Goal: Navigation & Orientation: Find specific page/section

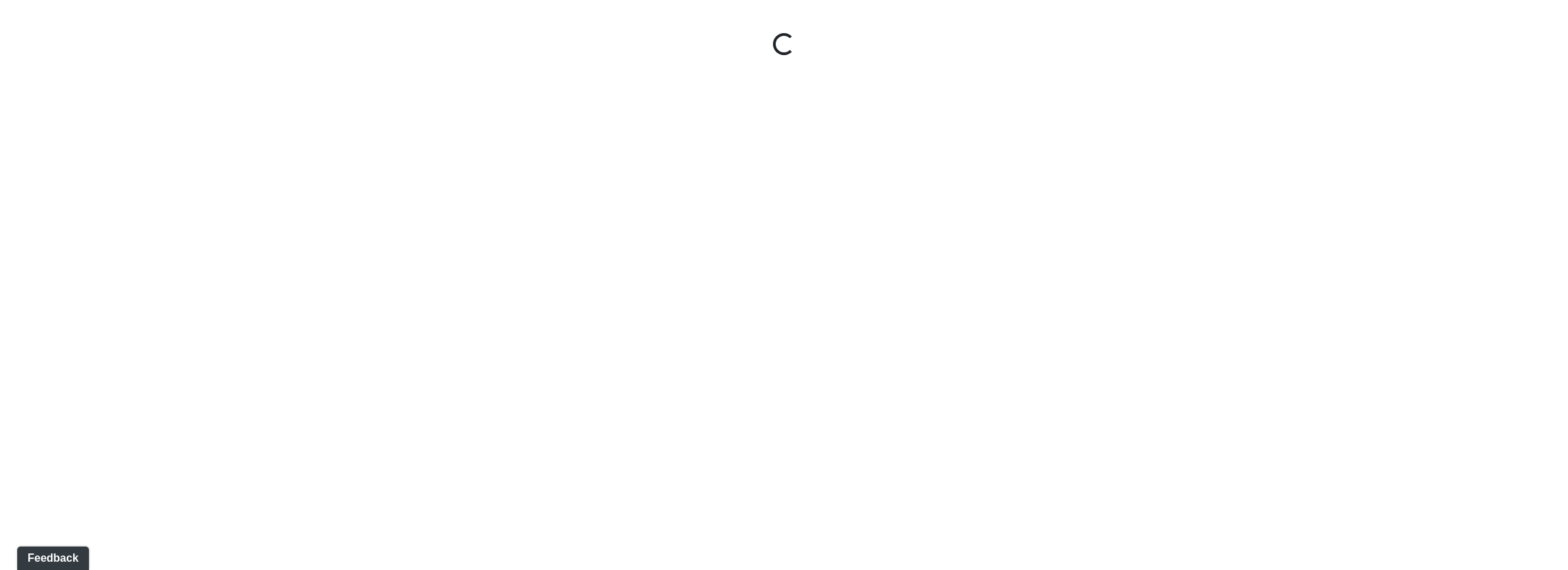
select select "nREVgdD8usBCEeVTsbMRRe"
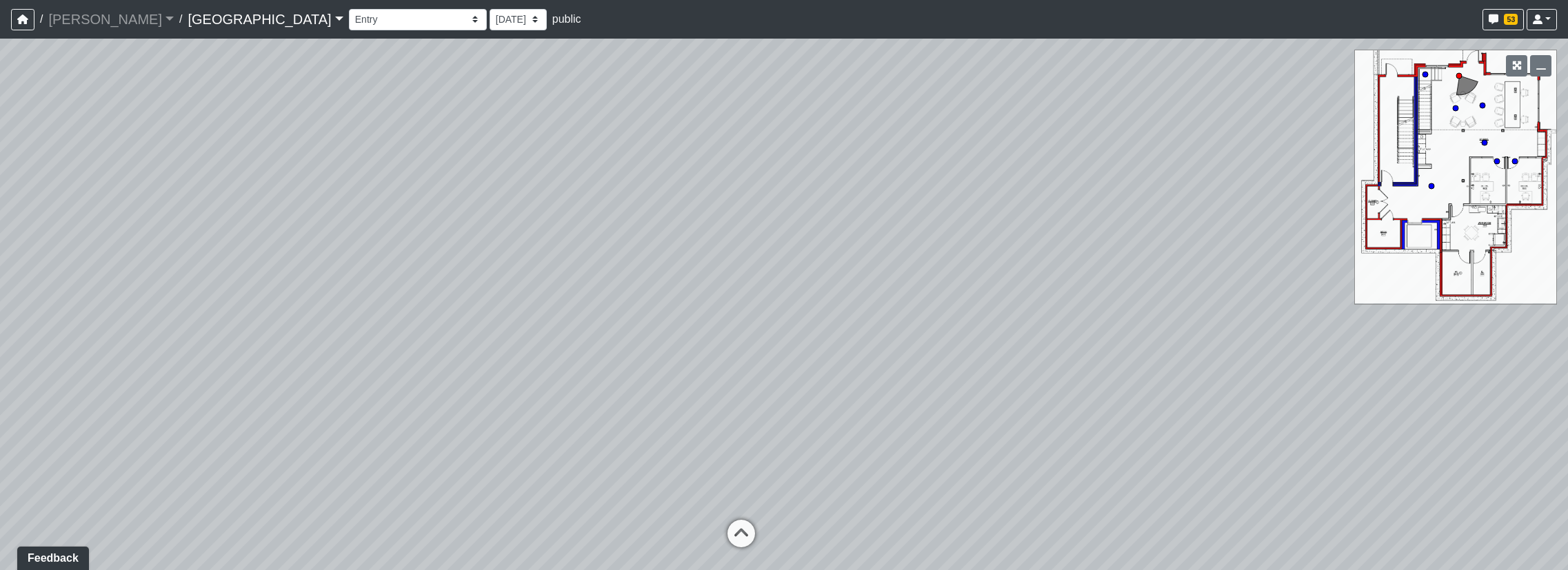
click at [230, 16] on link "[GEOGRAPHIC_DATA]" at bounding box center [265, 19] width 155 height 27
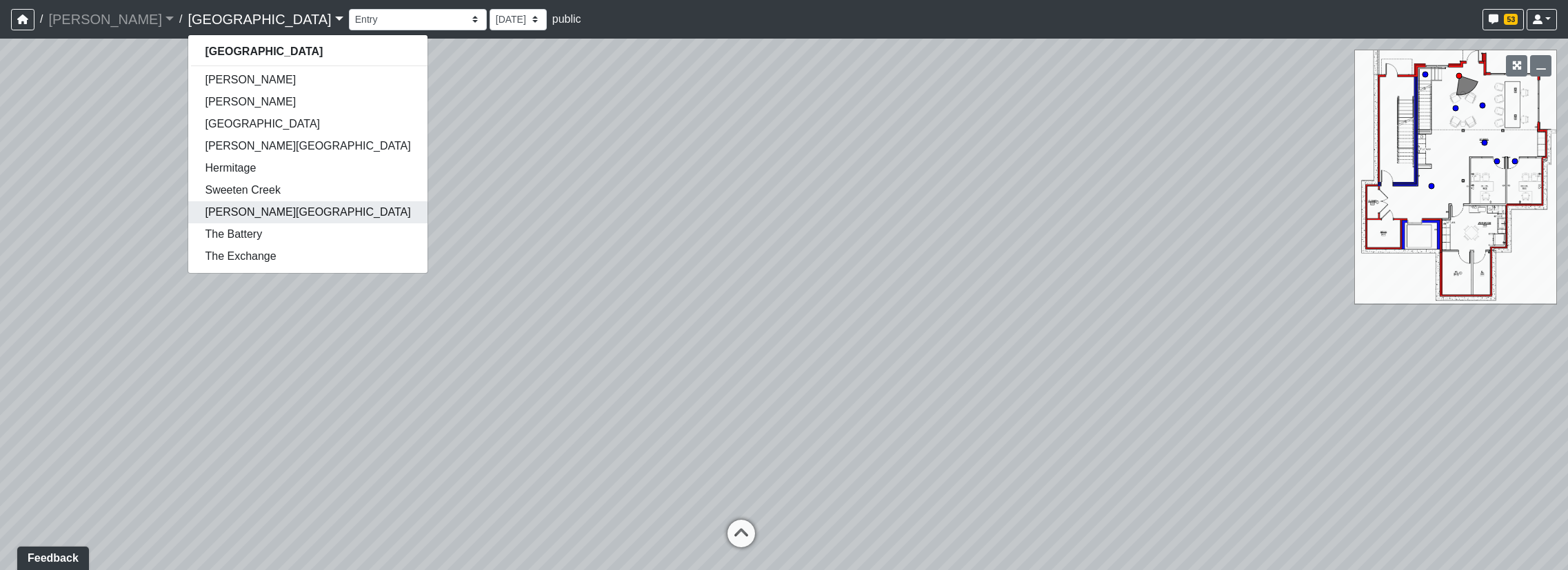
click at [223, 204] on link "[PERSON_NAME][GEOGRAPHIC_DATA]" at bounding box center [308, 212] width 239 height 22
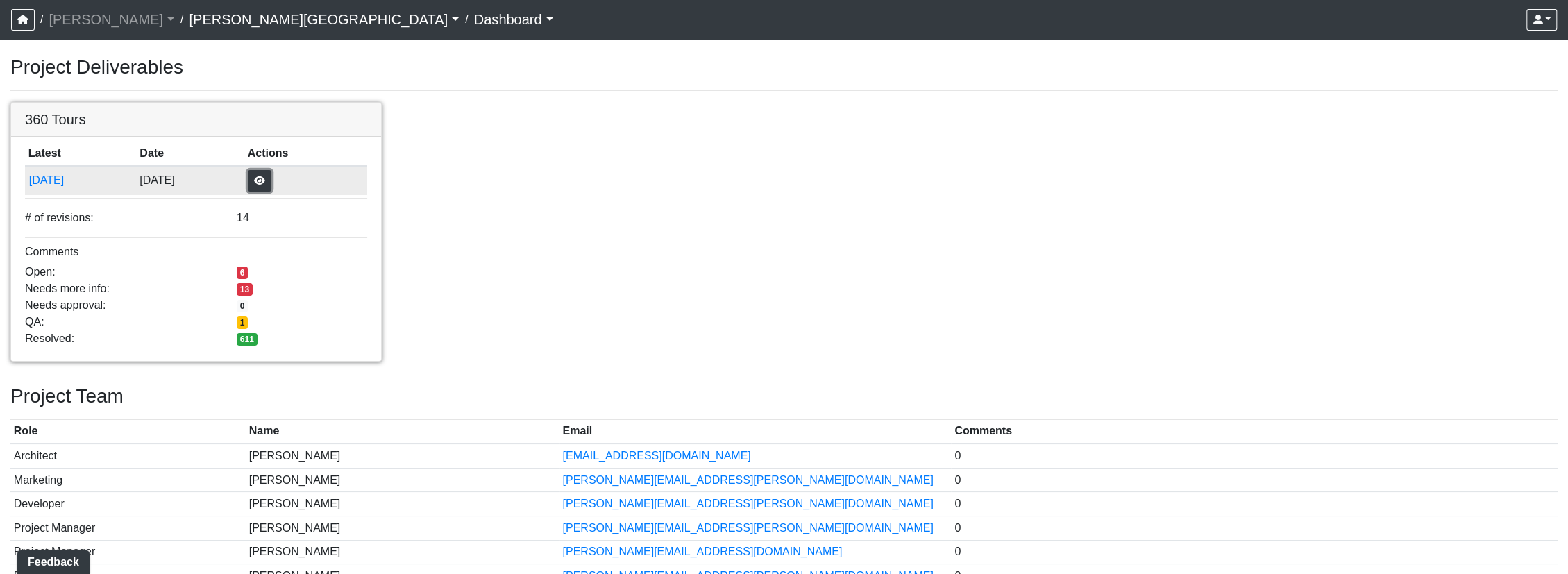
click at [271, 180] on button "button" at bounding box center [259, 181] width 23 height 21
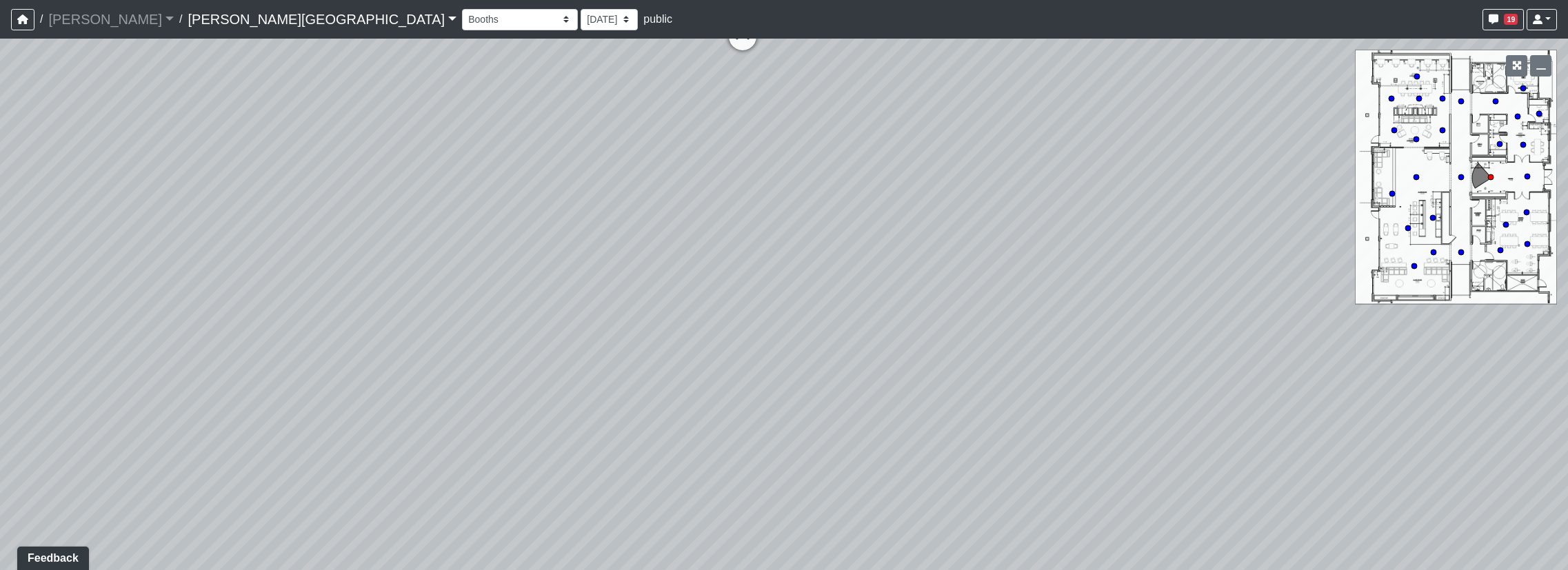
drag, startPoint x: 1105, startPoint y: 470, endPoint x: 977, endPoint y: 1, distance: 486.2
click at [977, 1] on div "/ Flournoy Flournoy Loading... / Tanner Road Tanner Road Loading... Tanner Road…" at bounding box center [784, 285] width 1568 height 570
drag, startPoint x: 890, startPoint y: 544, endPoint x: 951, endPoint y: 322, distance: 230.2
click at [951, 322] on div "Loading... Hallway - Hallway 2 Loading... Entry" at bounding box center [784, 304] width 1568 height 531
click at [848, 168] on div "Loading... Hallway - Hallway 2 Loading... Entry" at bounding box center [784, 304] width 1568 height 531
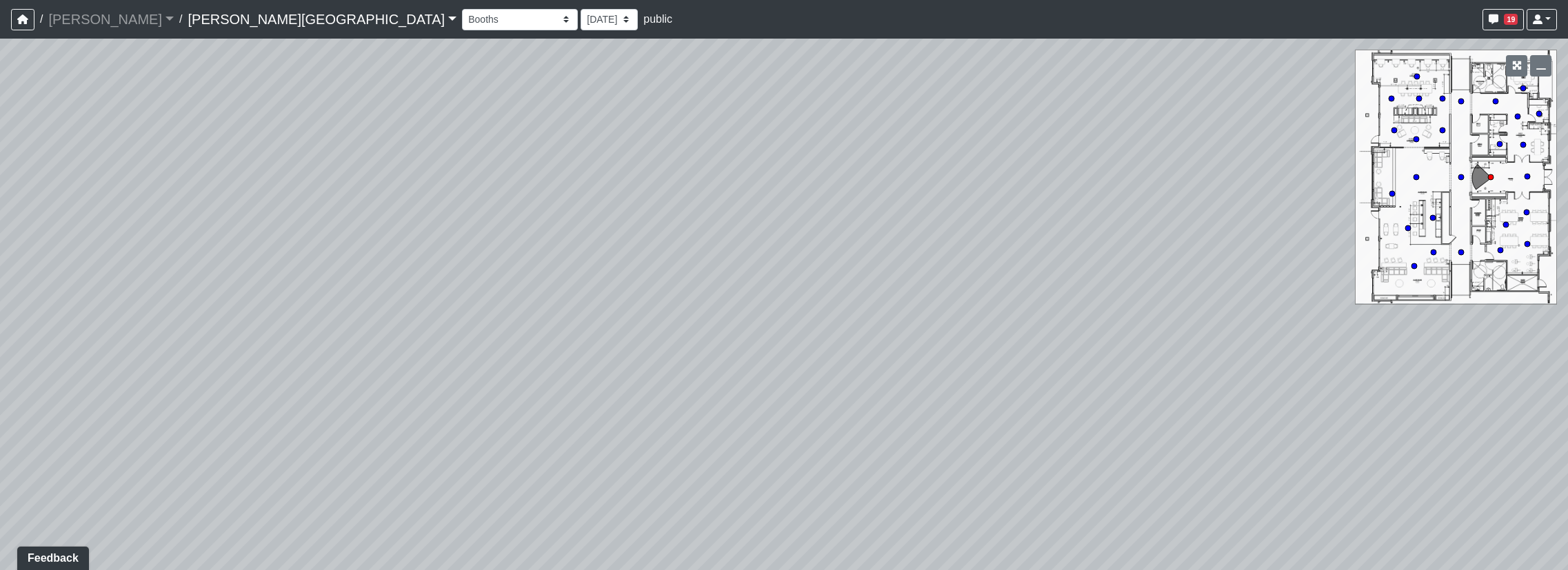
drag, startPoint x: 704, startPoint y: 305, endPoint x: 651, endPoint y: 398, distance: 107.0
click at [704, 305] on div "Loading... Hallway - Hallway 2 Loading... Entry" at bounding box center [784, 304] width 1568 height 531
drag, startPoint x: 668, startPoint y: 110, endPoint x: 671, endPoint y: 540, distance: 430.0
click at [671, 540] on div "Loading... Hallway - Hallway 2 Loading... Entry" at bounding box center [784, 304] width 1568 height 531
drag, startPoint x: 753, startPoint y: 366, endPoint x: 772, endPoint y: 538, distance: 173.0
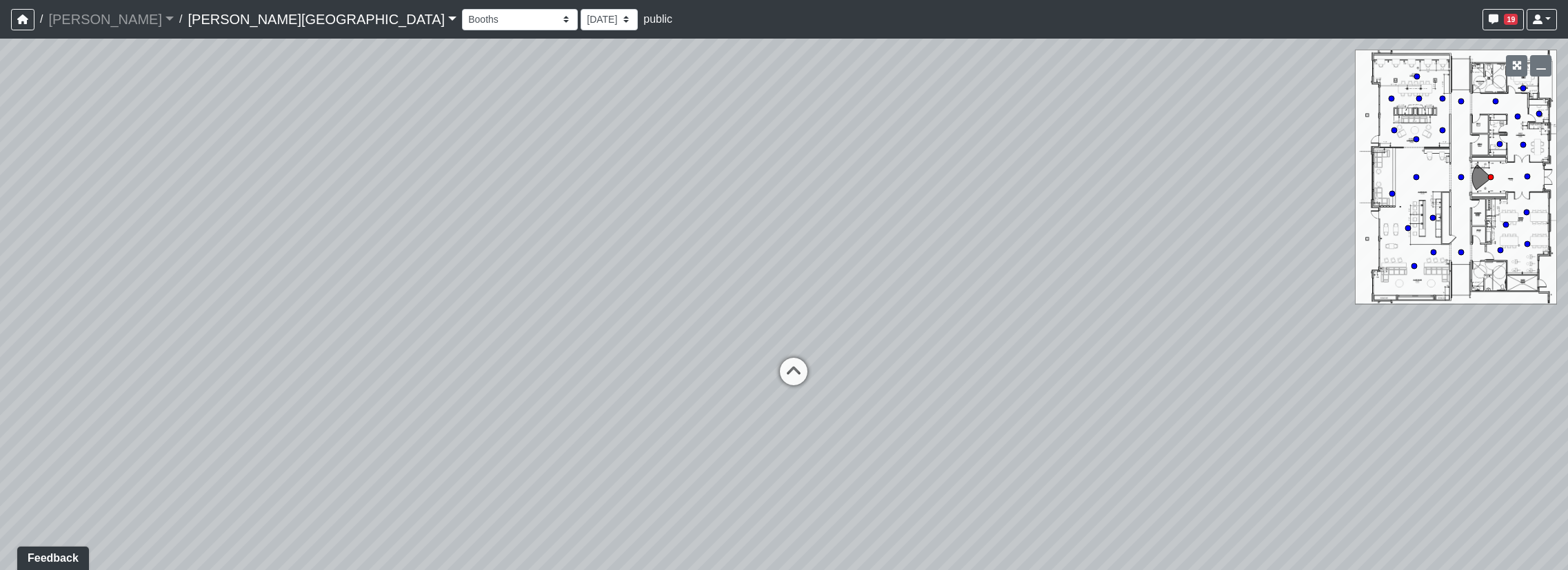
click at [772, 538] on div "Loading... Hallway - Hallway 2 Loading... Entry" at bounding box center [784, 304] width 1568 height 531
click at [791, 378] on icon at bounding box center [794, 380] width 41 height 41
click at [792, 348] on icon at bounding box center [784, 348] width 41 height 41
drag, startPoint x: 237, startPoint y: 365, endPoint x: 1094, endPoint y: 398, distance: 857.6
click at [1094, 398] on div "Loading... Hallway - Hallway 2 Loading... Entry Loading... Clubroom - Entrance …" at bounding box center [784, 304] width 1568 height 531
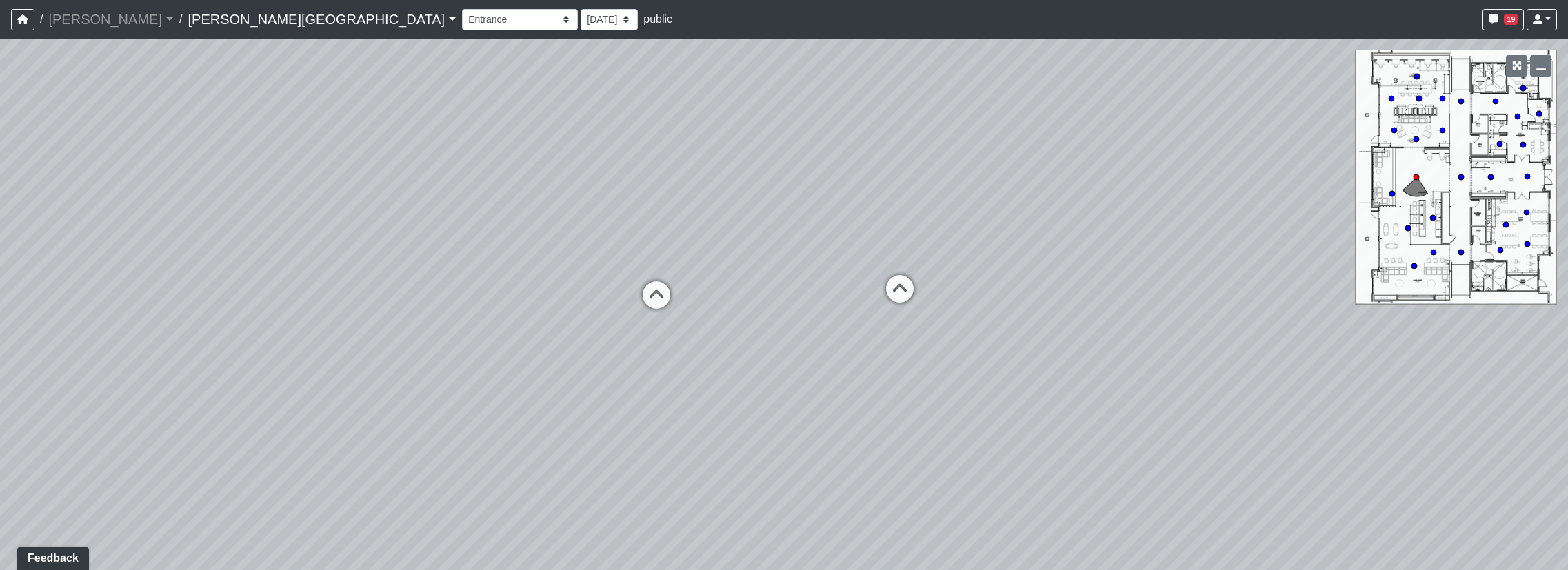
drag, startPoint x: 876, startPoint y: 547, endPoint x: 1124, endPoint y: 475, distance: 258.2
click at [1124, 475] on div "Loading... Hallway - Hallway 2 Loading... Entry Loading... Clubroom - Entrance …" at bounding box center [784, 304] width 1568 height 531
drag, startPoint x: 371, startPoint y: 343, endPoint x: 1159, endPoint y: 454, distance: 795.8
click at [1159, 454] on div "Loading... Hallway - Hallway 2 Loading... Entry Loading... Clubroom - Entrance …" at bounding box center [784, 304] width 1568 height 531
drag, startPoint x: 788, startPoint y: 440, endPoint x: 1176, endPoint y: 454, distance: 388.3
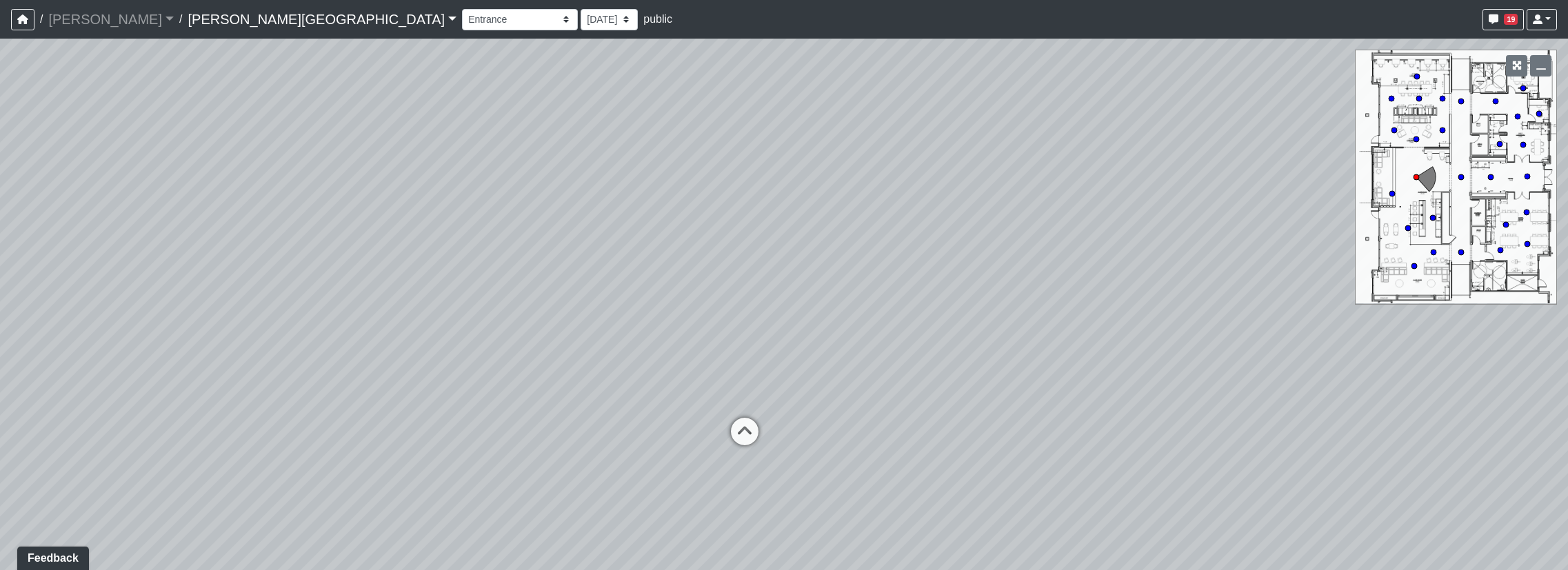
click at [1176, 454] on div "Loading... Hallway - Hallway 2 Loading... Entry Loading... Clubroom - Entrance …" at bounding box center [784, 304] width 1568 height 531
click at [749, 427] on icon at bounding box center [746, 439] width 41 height 41
drag, startPoint x: 862, startPoint y: 465, endPoint x: 972, endPoint y: 354, distance: 156.3
click at [972, 354] on div "Loading... Hallway - Hallway 2 Loading... Entry Loading... Clubroom - Entrance …" at bounding box center [784, 304] width 1568 height 531
click at [789, 357] on icon at bounding box center [786, 371] width 41 height 41
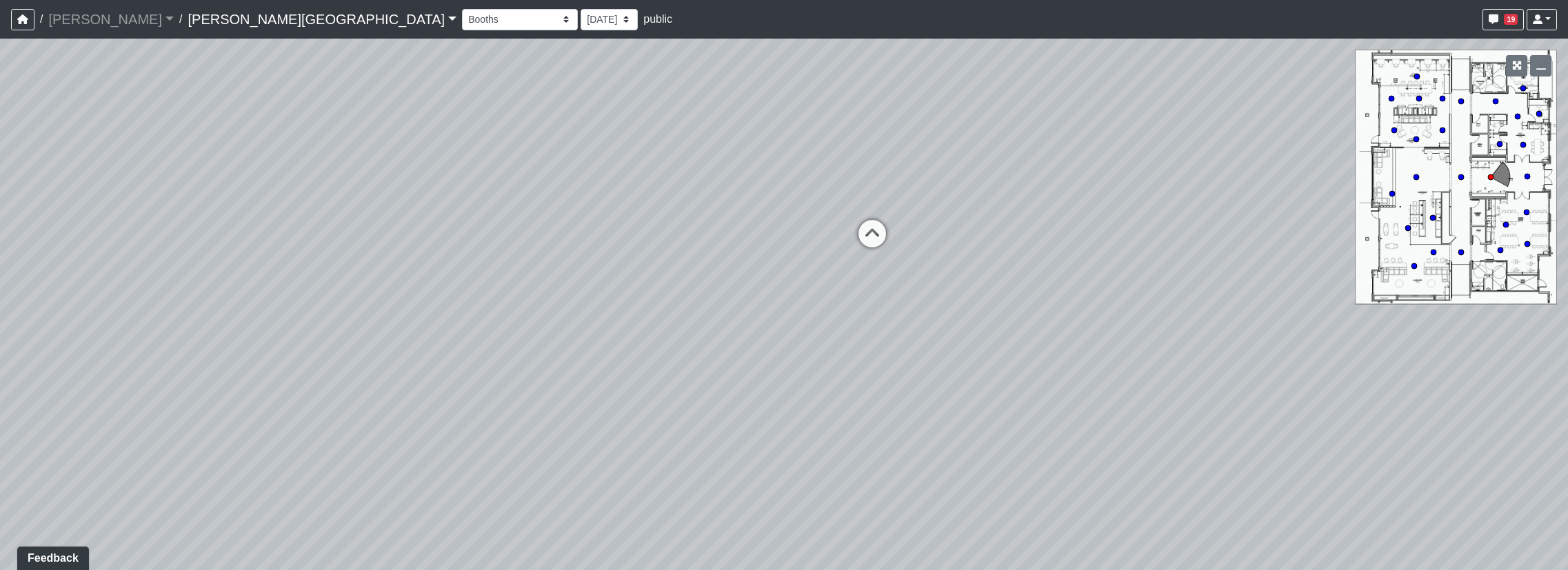
drag, startPoint x: 699, startPoint y: 398, endPoint x: 880, endPoint y: 432, distance: 184.2
click at [880, 432] on div "Loading... Hallway - Hallway 2 Loading... Entry Loading... Clubroom - Entrance …" at bounding box center [784, 304] width 1568 height 531
drag, startPoint x: 1104, startPoint y: 378, endPoint x: 843, endPoint y: 343, distance: 263.3
click at [843, 343] on div "Loading... Hallway - Hallway 2 Loading... Entry Loading... Clubroom - Entrance …" at bounding box center [784, 304] width 1568 height 531
drag, startPoint x: 1185, startPoint y: 374, endPoint x: 222, endPoint y: 291, distance: 966.6
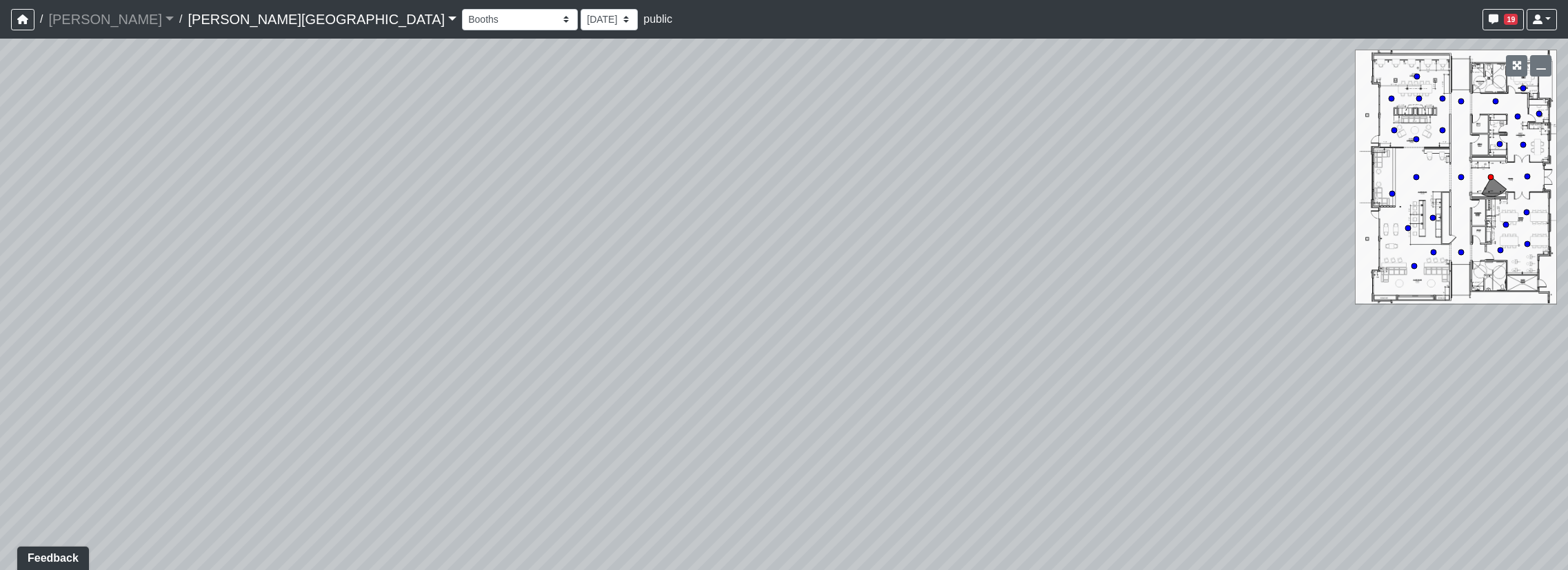
click at [190, 296] on div "Loading... Hallway - Hallway 2 Loading... Entry Loading... Clubroom - Entrance …" at bounding box center [784, 304] width 1568 height 531
drag, startPoint x: 1195, startPoint y: 404, endPoint x: 267, endPoint y: 381, distance: 928.3
click at [267, 381] on div "Loading... Hallway - Hallway 2 Loading... Entry Loading... Clubroom - Entrance …" at bounding box center [784, 304] width 1568 height 531
click at [1000, 280] on icon at bounding box center [989, 281] width 41 height 41
click at [993, 253] on icon at bounding box center [984, 244] width 41 height 41
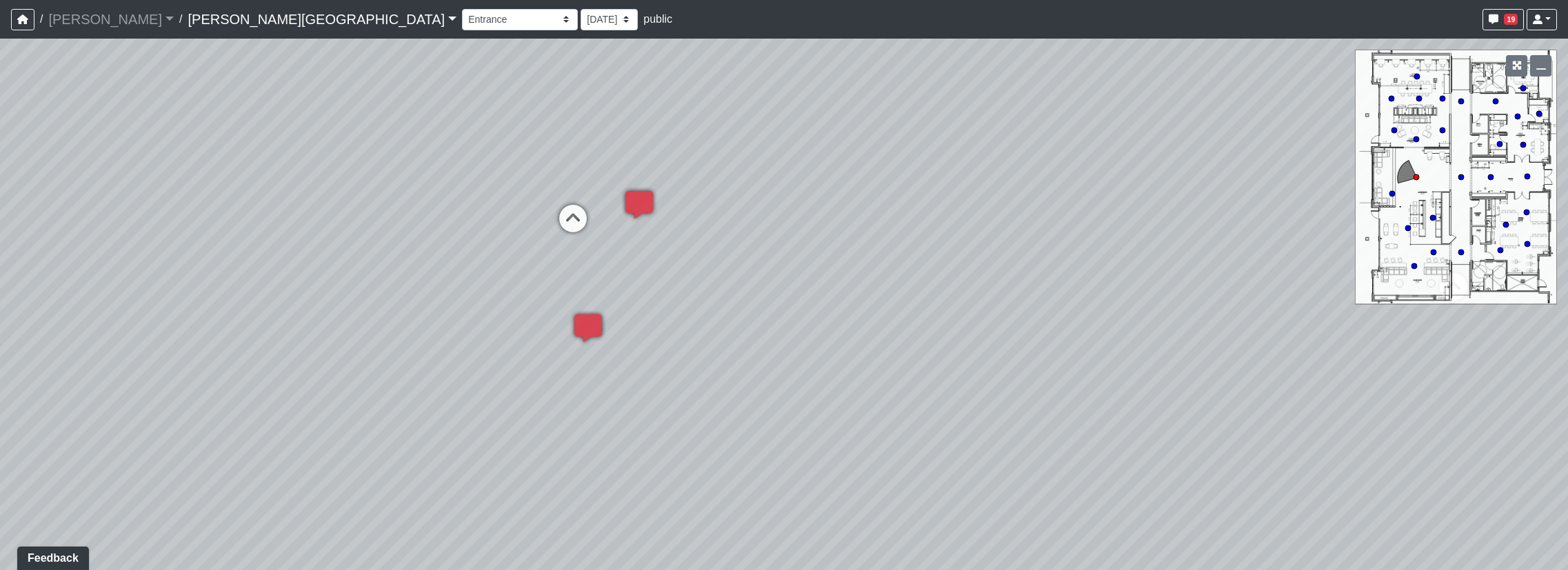
drag, startPoint x: 1346, startPoint y: 434, endPoint x: 263, endPoint y: 417, distance: 1083.1
click at [263, 417] on div "Loading... Hallway - Hallway 2 Loading... Entry Loading... Clubroom - Entrance …" at bounding box center [784, 304] width 1568 height 531
drag, startPoint x: 796, startPoint y: 420, endPoint x: 765, endPoint y: 460, distance: 50.6
click at [765, 460] on div "Loading... Hallway - Hallway 2 Loading... Entry Loading... Clubroom - Entrance …" at bounding box center [784, 304] width 1568 height 531
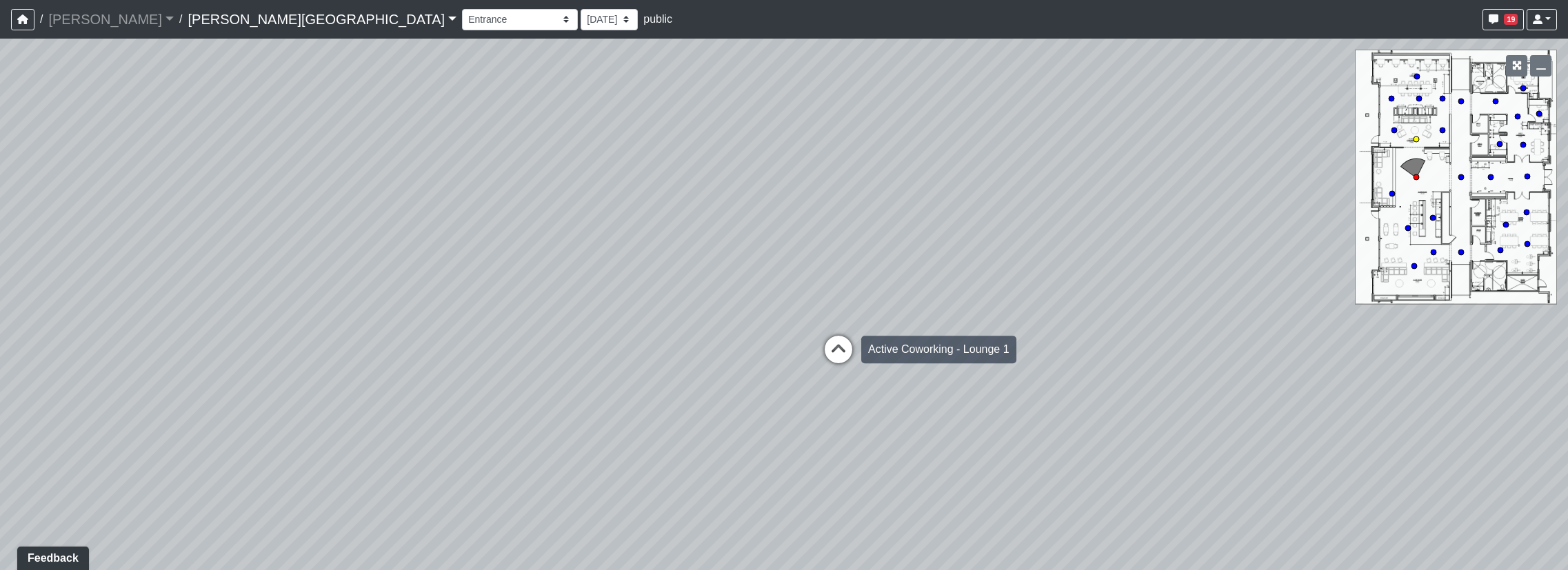
click at [842, 349] on icon at bounding box center [838, 356] width 41 height 41
drag, startPoint x: 1206, startPoint y: 284, endPoint x: 873, endPoint y: 265, distance: 333.5
click at [873, 265] on div "Loading... Hallway - Hallway 2 Loading... Entry Loading... Clubroom - Entrance …" at bounding box center [784, 304] width 1568 height 531
drag, startPoint x: 867, startPoint y: 249, endPoint x: 868, endPoint y: 256, distance: 7.1
click at [868, 256] on div "Loading... Hallway - Hallway 2 Loading... Entry Loading... Clubroom - Entrance …" at bounding box center [784, 304] width 1568 height 531
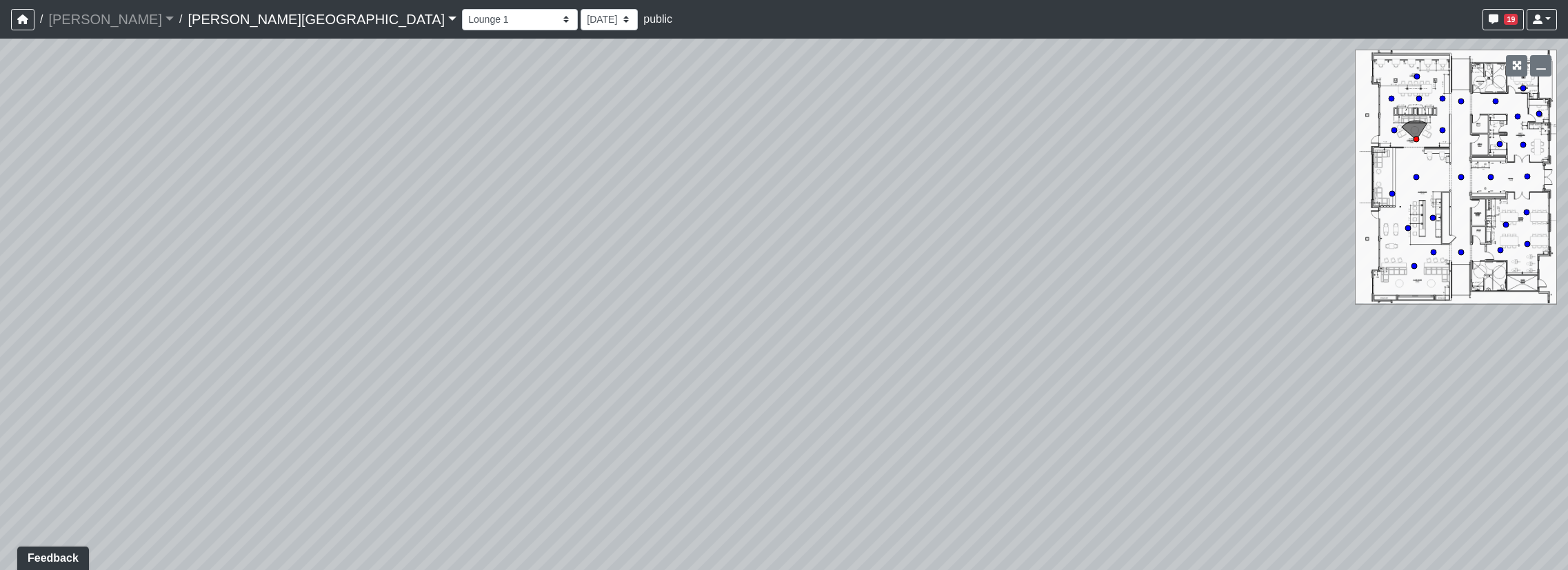
drag, startPoint x: 560, startPoint y: 194, endPoint x: 831, endPoint y: 281, distance: 284.6
click at [831, 281] on div "Loading... Hallway - Hallway 2 Loading... Entry Loading... Clubroom - Entrance …" at bounding box center [784, 304] width 1568 height 531
drag, startPoint x: 502, startPoint y: 333, endPoint x: 997, endPoint y: 263, distance: 499.9
click at [997, 263] on div "Loading... Hallway - Hallway 2 Loading... Entry Loading... Clubroom - Entrance …" at bounding box center [784, 304] width 1568 height 531
click at [506, 498] on icon at bounding box center [498, 514] width 41 height 41
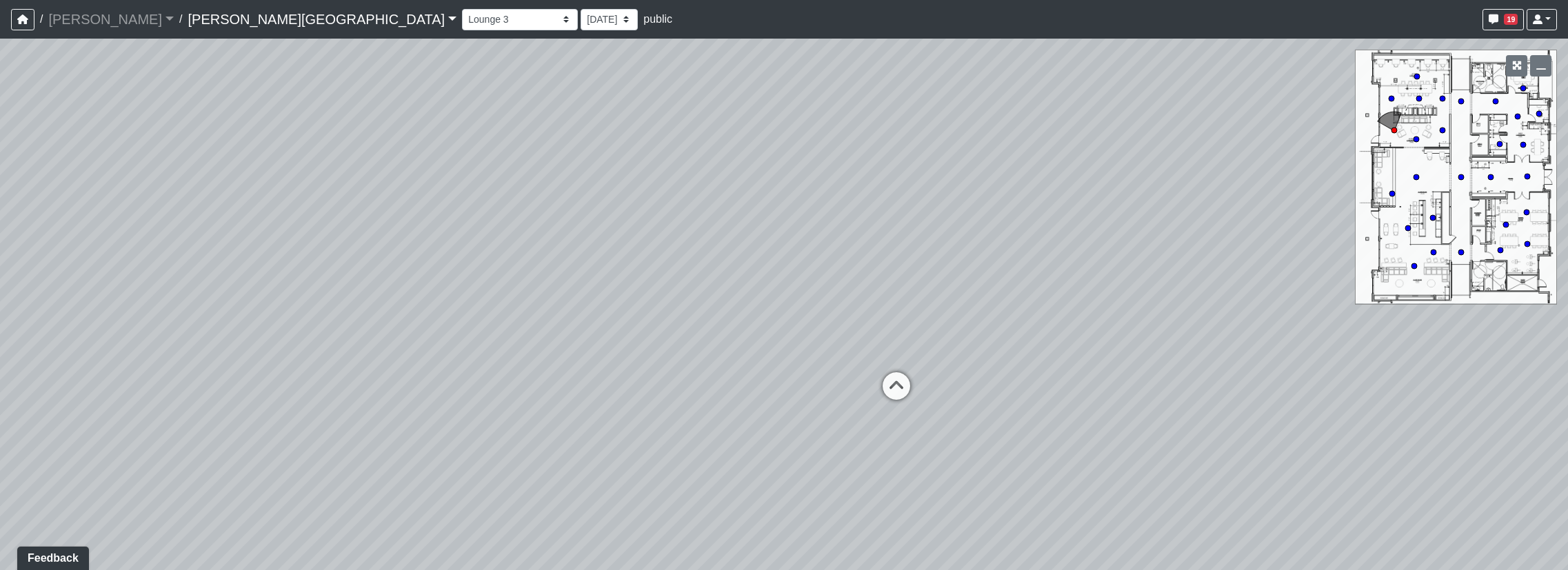
drag, startPoint x: 1232, startPoint y: 375, endPoint x: 880, endPoint y: 344, distance: 353.4
click at [880, 344] on div "Loading... Hallway - Hallway 2 Loading... Entry Loading... Clubroom - Entrance …" at bounding box center [784, 304] width 1568 height 531
click at [906, 369] on div "Loading... Windows" at bounding box center [896, 386] width 41 height 41
drag, startPoint x: 1173, startPoint y: 341, endPoint x: 699, endPoint y: 305, distance: 475.4
click at [576, 320] on div "Loading... Hallway - Hallway 2 Loading... Entry Loading... Clubroom - Entrance …" at bounding box center [784, 304] width 1568 height 531
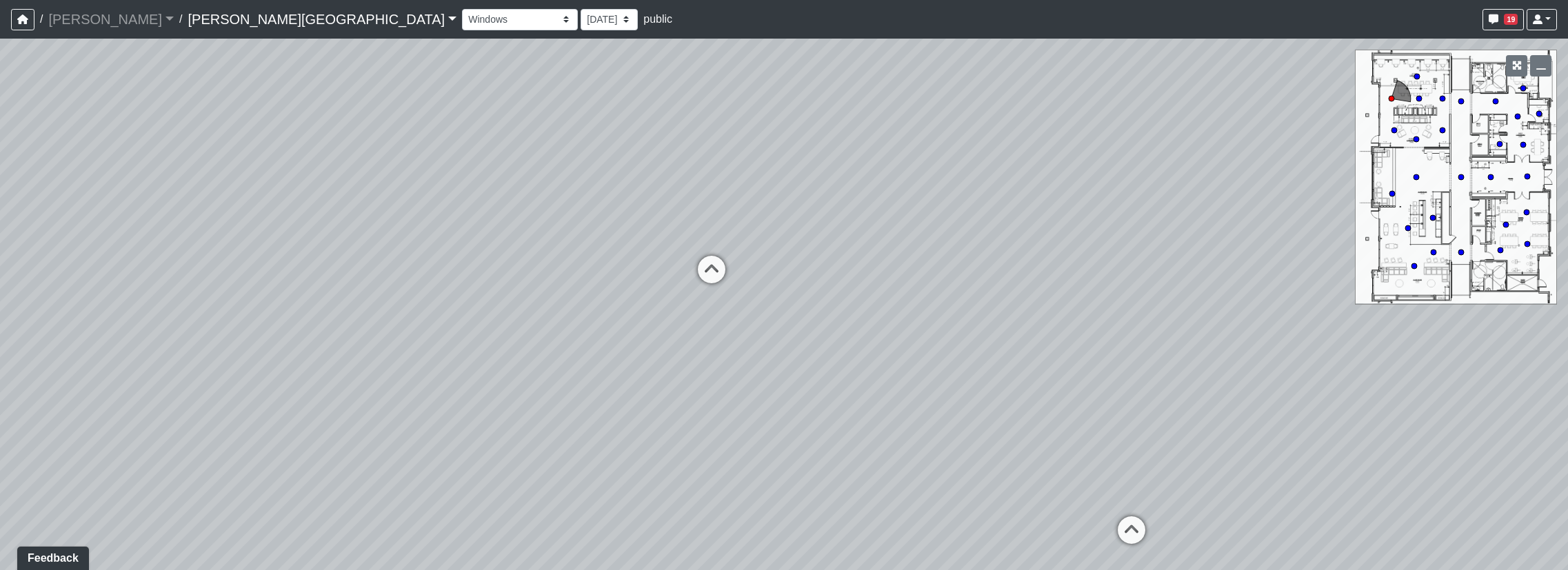
drag, startPoint x: 956, startPoint y: 312, endPoint x: 486, endPoint y: 395, distance: 477.3
click at [486, 395] on div "Loading... Hallway - Hallway 2 Loading... Entry Loading... Clubroom - Entrance …" at bounding box center [784, 304] width 1568 height 531
click at [727, 298] on div "Loading... Hallway - Hallway 2 Loading... Entry Loading... Clubroom - Entrance …" at bounding box center [784, 304] width 1568 height 531
click at [729, 293] on icon at bounding box center [711, 276] width 41 height 41
drag, startPoint x: 553, startPoint y: 397, endPoint x: 1181, endPoint y: 424, distance: 628.6
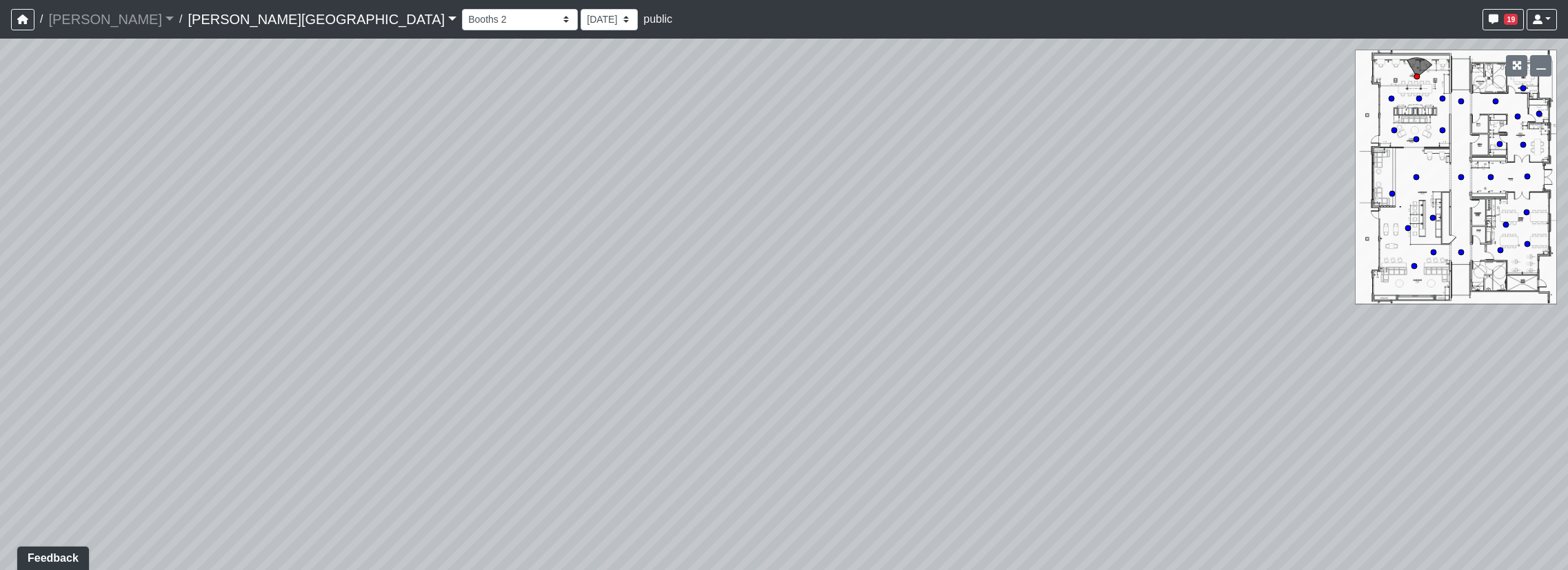
click at [1181, 424] on div "Loading... Hallway - Hallway 2 Loading... Entry Loading... Clubroom - Entrance …" at bounding box center [784, 304] width 1568 height 531
drag, startPoint x: 826, startPoint y: 304, endPoint x: 978, endPoint y: 289, distance: 152.7
click at [978, 289] on div "Loading... Hallway - Hallway 2 Loading... Entry Loading... Clubroom - Entrance …" at bounding box center [784, 304] width 1568 height 531
drag, startPoint x: 1014, startPoint y: 330, endPoint x: 199, endPoint y: 215, distance: 823.1
click at [199, 215] on div "Loading... Hallway - Hallway 2 Loading... Entry Loading... Clubroom - Entrance …" at bounding box center [784, 304] width 1568 height 531
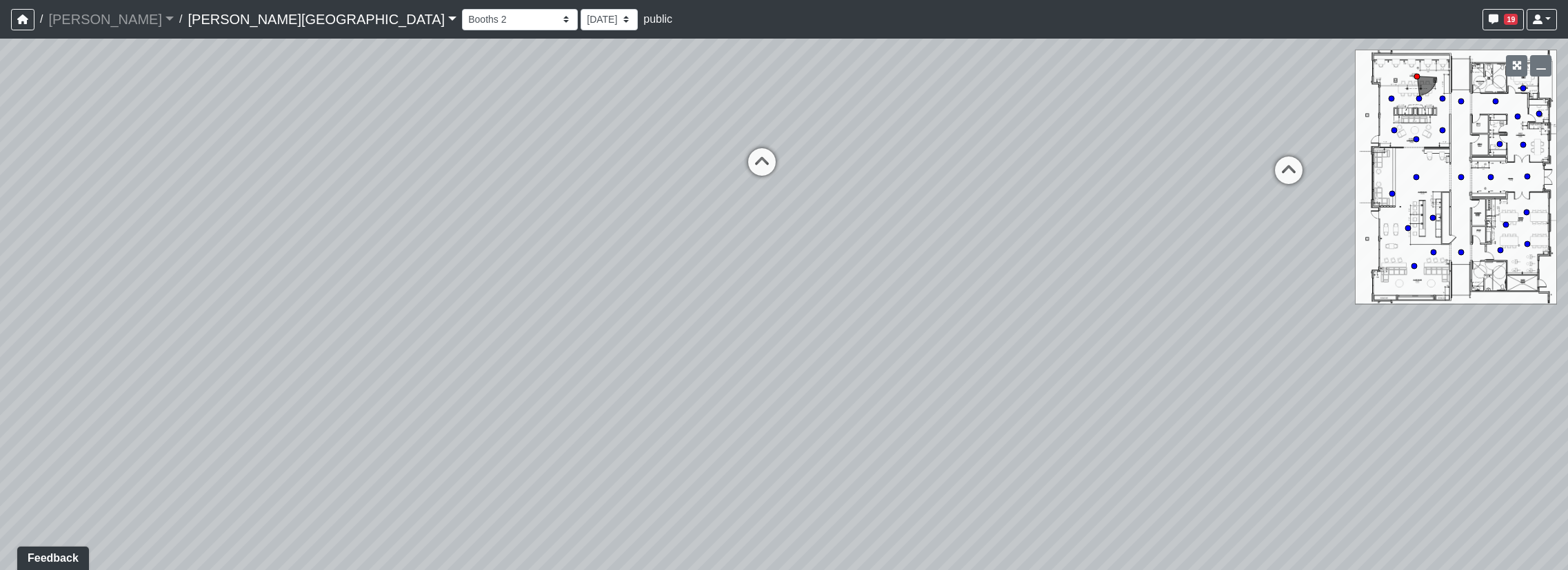
drag, startPoint x: 1236, startPoint y: 405, endPoint x: 279, endPoint y: 390, distance: 957.1
click at [279, 390] on div "Loading... Hallway - Hallway 2 Loading... Entry Loading... Clubroom - Entrance …" at bounding box center [784, 304] width 1568 height 531
drag, startPoint x: 1027, startPoint y: 265, endPoint x: 1034, endPoint y: 190, distance: 75.3
click at [1034, 190] on div "Loading... Hallway - Hallway 2 Loading... Entry Loading... Clubroom - Entrance …" at bounding box center [784, 304] width 1568 height 531
drag, startPoint x: 633, startPoint y: 239, endPoint x: 1125, endPoint y: 338, distance: 501.9
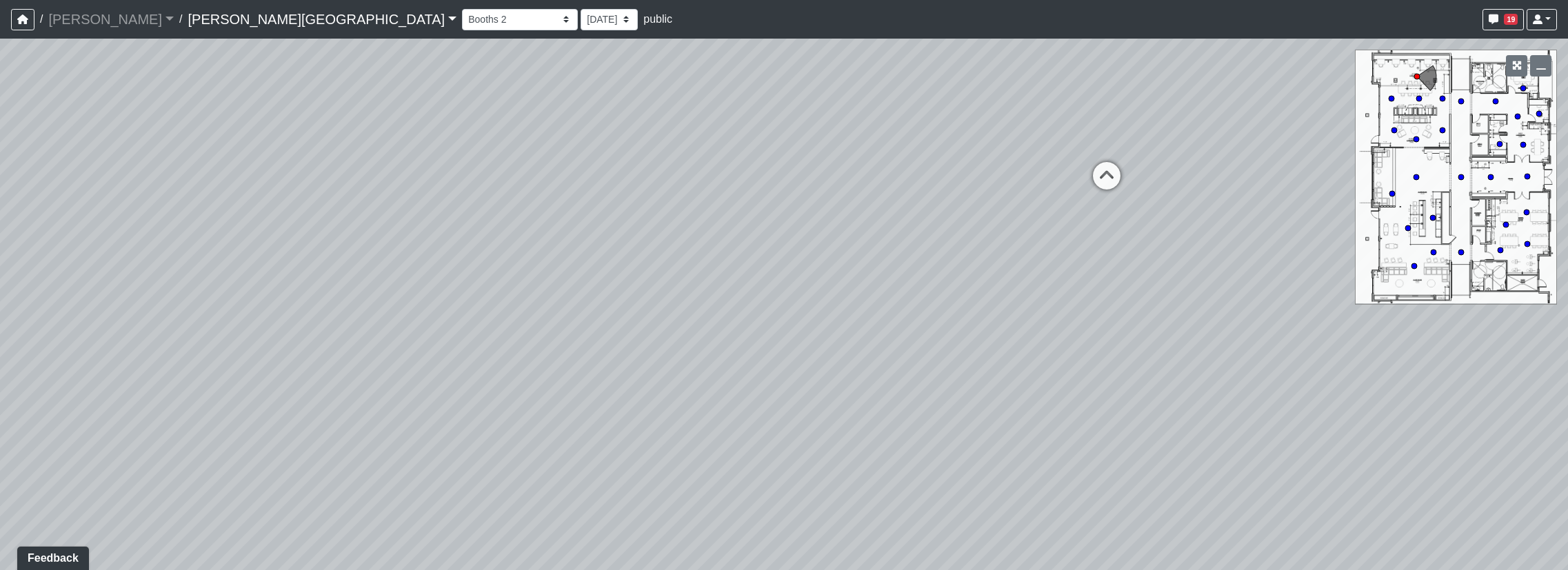
click at [1125, 338] on div "Loading... Hallway - Hallway 2 Loading... Entry Loading... Clubroom - Entrance …" at bounding box center [784, 304] width 1568 height 531
drag, startPoint x: 621, startPoint y: 399, endPoint x: 694, endPoint y: 383, distance: 74.7
click at [694, 383] on div "Loading... Hallway - Hallway 2 Loading... Entry Loading... Clubroom - Entrance …" at bounding box center [784, 304] width 1568 height 531
drag, startPoint x: 900, startPoint y: 424, endPoint x: 534, endPoint y: 456, distance: 367.4
click at [534, 456] on div "Loading... Hallway - Hallway 2 Loading... Entry Loading... Clubroom - Entrance …" at bounding box center [784, 304] width 1568 height 531
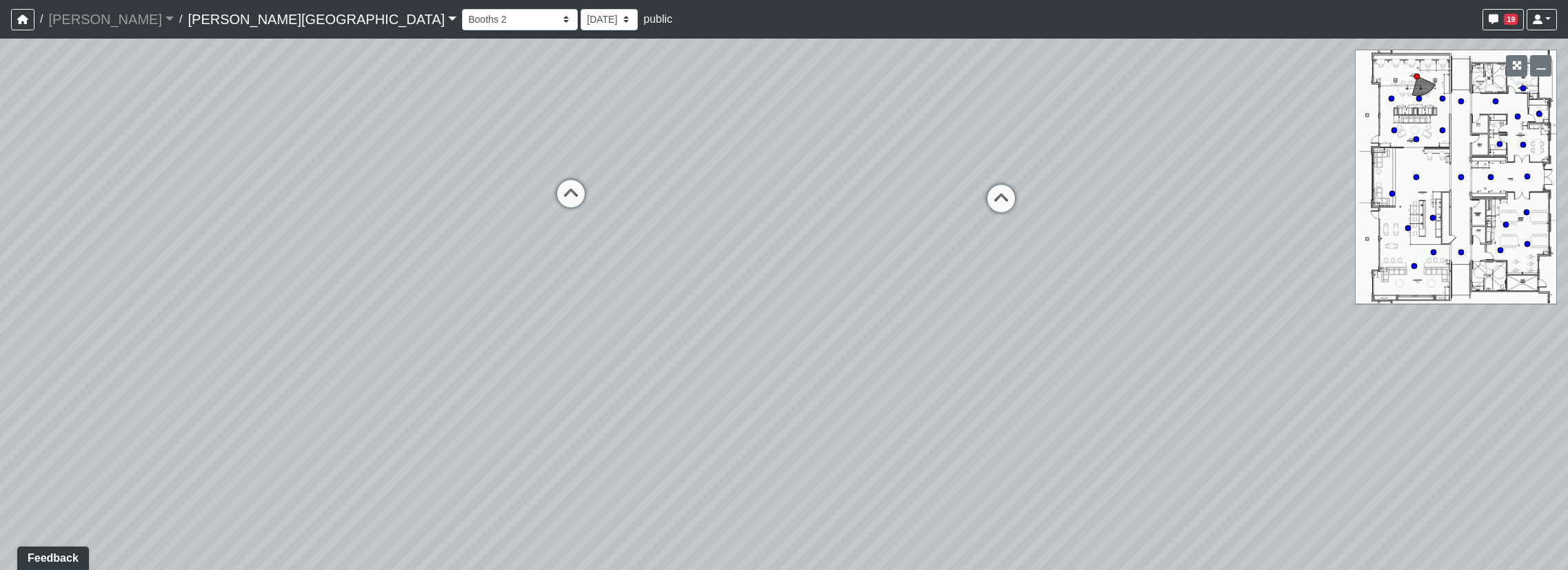
drag, startPoint x: 1159, startPoint y: 442, endPoint x: 575, endPoint y: 452, distance: 584.1
click at [575, 452] on div "Loading... Hallway - Hallway 2 Loading... Entry Loading... Clubroom - Entrance …" at bounding box center [784, 304] width 1568 height 531
click at [932, 221] on icon at bounding box center [925, 214] width 41 height 41
drag, startPoint x: 369, startPoint y: 307, endPoint x: 1156, endPoint y: 325, distance: 787.2
click at [1156, 325] on div "Loading... Hallway - Hallway 2 Loading... Entry Loading... Clubroom - Entrance …" at bounding box center [784, 304] width 1568 height 531
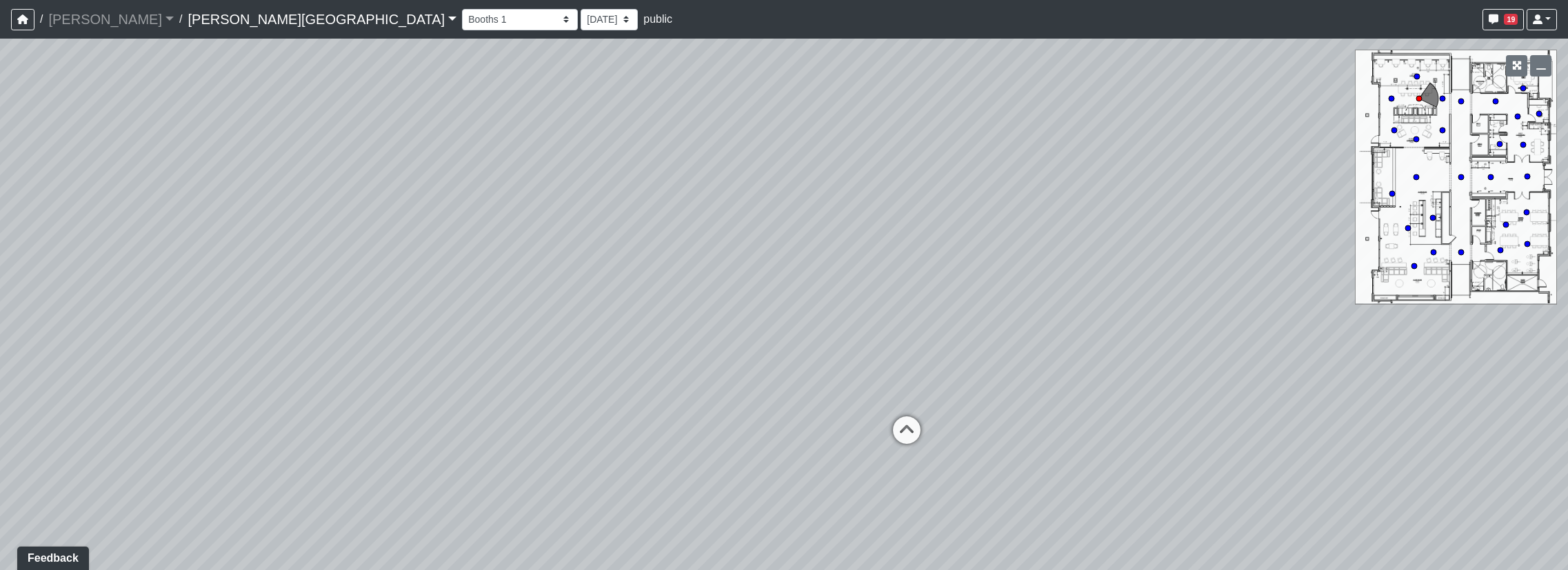
drag, startPoint x: 819, startPoint y: 350, endPoint x: 775, endPoint y: 357, distance: 44.6
click at [1043, 350] on div "Loading... Hallway - Hallway 2 Loading... Entry Loading... Clubroom - Entrance …" at bounding box center [784, 304] width 1568 height 531
drag, startPoint x: 405, startPoint y: 328, endPoint x: 1155, endPoint y: 330, distance: 750.0
click at [1155, 330] on div "Loading... Hallway - Hallway 2 Loading... Entry Loading... Clubroom - Entrance …" at bounding box center [784, 304] width 1568 height 531
drag, startPoint x: 717, startPoint y: 289, endPoint x: 724, endPoint y: 356, distance: 67.4
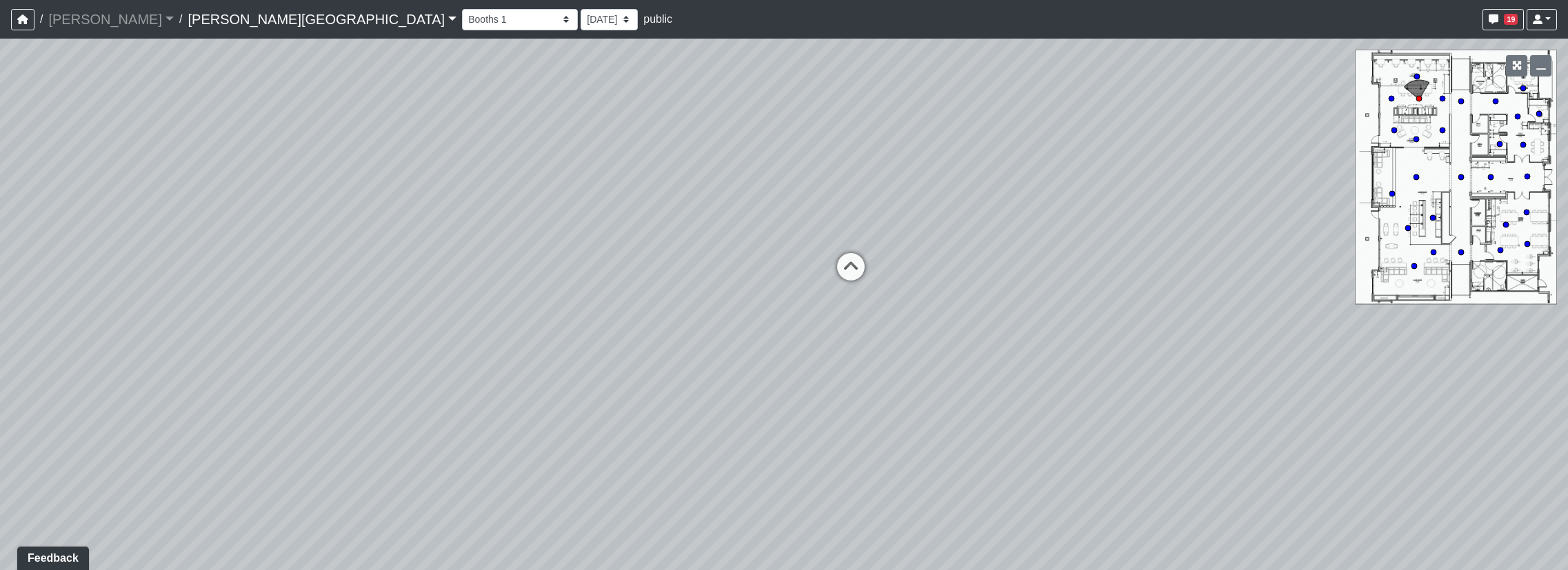
click at [724, 356] on div "Loading... Hallway - Hallway 2 Loading... Entry Loading... Clubroom - Entrance …" at bounding box center [784, 304] width 1568 height 531
drag, startPoint x: 422, startPoint y: 299, endPoint x: 1164, endPoint y: 362, distance: 744.7
click at [1164, 362] on div "Loading... Hallway - Hallway 2 Loading... Entry Loading... Clubroom - Entrance …" at bounding box center [784, 304] width 1568 height 531
drag, startPoint x: 582, startPoint y: 416, endPoint x: 911, endPoint y: 337, distance: 338.4
click at [911, 337] on div "Loading... Hallway - Hallway 2 Loading... Entry Loading... Clubroom - Entrance …" at bounding box center [784, 304] width 1568 height 531
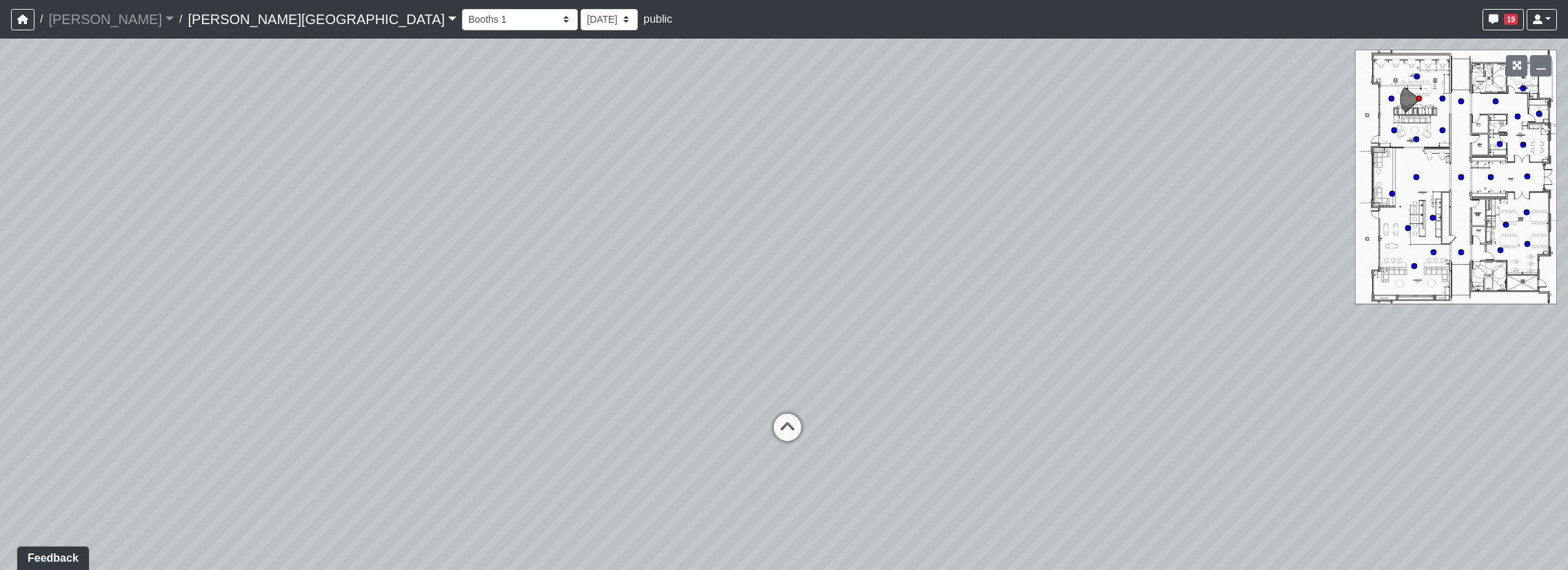
drag, startPoint x: 527, startPoint y: 351, endPoint x: 456, endPoint y: 331, distance: 73.8
click at [456, 331] on div "Loading... Hallway - Hallway 2 Loading... Entry Loading... Clubroom - Entrance …" at bounding box center [784, 304] width 1568 height 531
click at [782, 439] on icon at bounding box center [786, 433] width 41 height 41
drag, startPoint x: 367, startPoint y: 380, endPoint x: 1156, endPoint y: 522, distance: 801.7
click at [1148, 521] on div "Loading... Hallway - Hallway 2 Loading... Entry Loading... Clubroom - Entrance …" at bounding box center [784, 304] width 1568 height 531
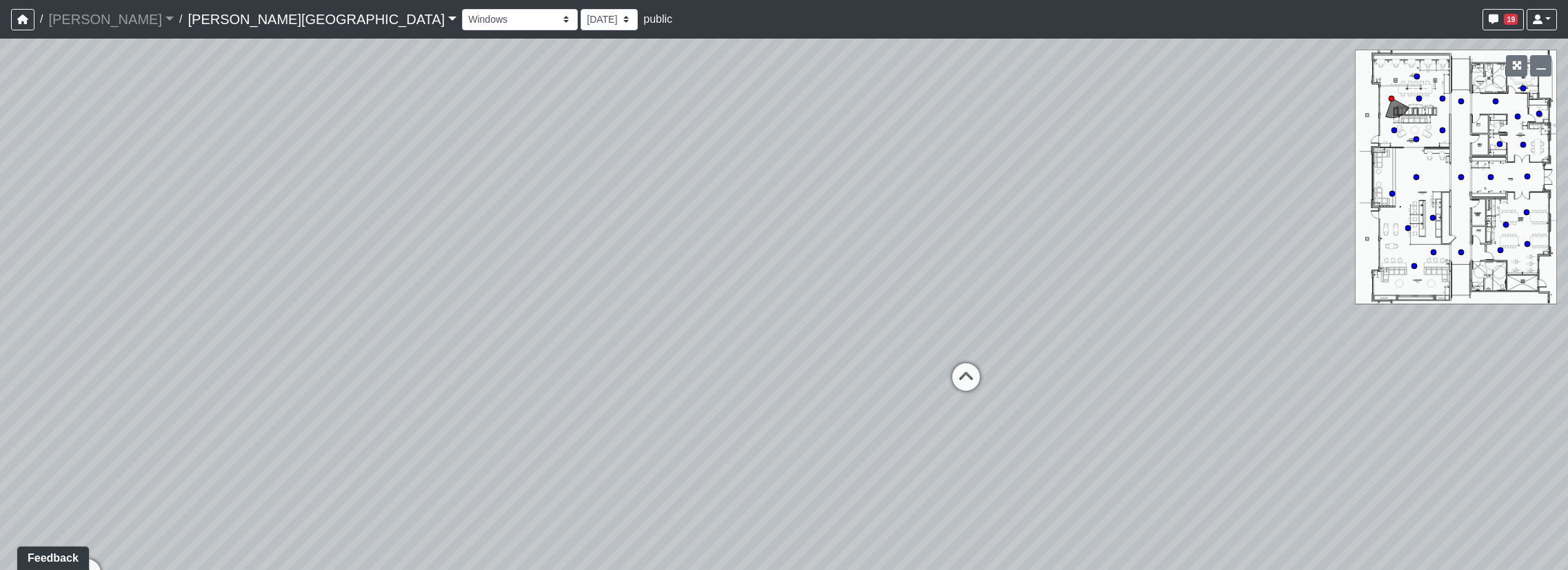
drag, startPoint x: 593, startPoint y: 395, endPoint x: 874, endPoint y: 123, distance: 391.1
click at [874, 123] on div "Loading... Hallway - Hallway 2 Loading... Entry Loading... Clubroom - Entrance …" at bounding box center [784, 304] width 1568 height 531
click at [974, 364] on icon at bounding box center [968, 372] width 41 height 41
drag, startPoint x: 58, startPoint y: 173, endPoint x: 956, endPoint y: 281, distance: 904.5
click at [956, 281] on div "Loading... Hallway - Hallway 2 Loading... Entry Loading... Clubroom - Entrance …" at bounding box center [784, 304] width 1568 height 531
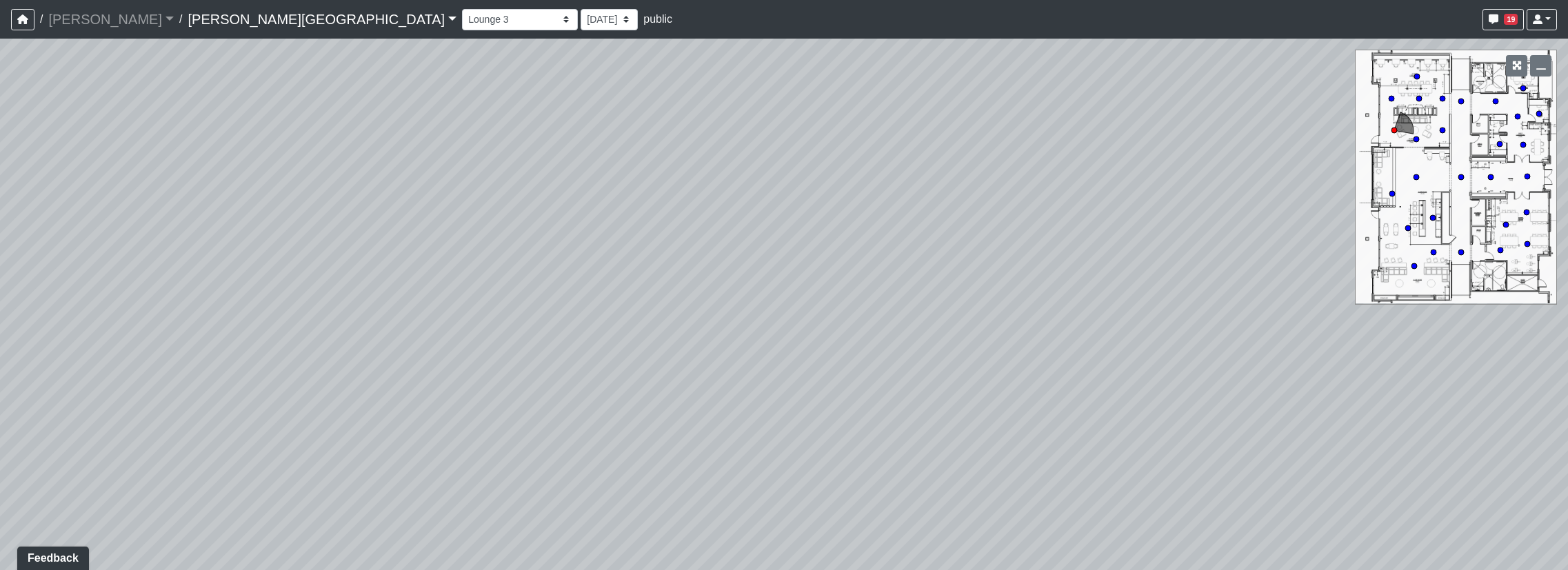
drag, startPoint x: 445, startPoint y: 240, endPoint x: 1112, endPoint y: 251, distance: 667.1
click at [1112, 251] on div "Loading... Hallway - Hallway 2 Loading... Entry Loading... Clubroom - Entrance …" at bounding box center [784, 304] width 1568 height 531
drag, startPoint x: 750, startPoint y: 450, endPoint x: 410, endPoint y: 154, distance: 450.8
click at [410, 154] on div "Loading... Hallway - Hallway 2 Loading... Entry Loading... Clubroom - Entrance …" at bounding box center [784, 304] width 1568 height 531
click at [462, 31] on div "Booths 1 Booths 2 Entry Lounge 1 Lounge 2 Lounge 3 Windows Bar Entrance Lounge …" at bounding box center [1010, 20] width 1095 height 27
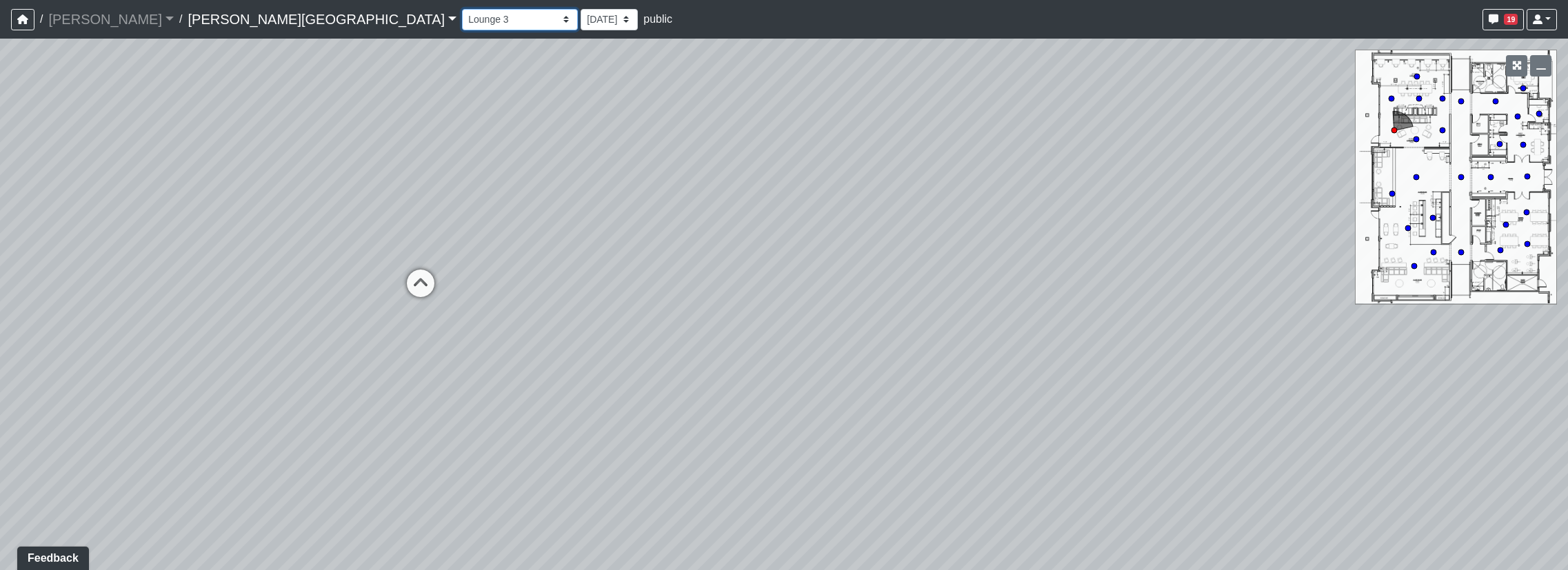
click at [462, 23] on select "Booths 1 Booths 2 Entry Lounge 1 Lounge 2 Lounge 3 Windows Bar Entrance Lounge …" at bounding box center [520, 20] width 116 height 21
click at [462, 9] on select "Booths 1 Booths 2 Entry Lounge 1 Lounge 2 Lounge 3 Windows Bar Entrance Lounge …" at bounding box center [520, 20] width 116 height 21
drag, startPoint x: 1020, startPoint y: 435, endPoint x: 860, endPoint y: 412, distance: 161.6
click at [860, 412] on div "Loading... Hallway - Hallway 2 Loading... Entry Loading... Clubroom - Entrance …" at bounding box center [784, 304] width 1568 height 531
drag, startPoint x: 1090, startPoint y: 284, endPoint x: 956, endPoint y: 359, distance: 153.6
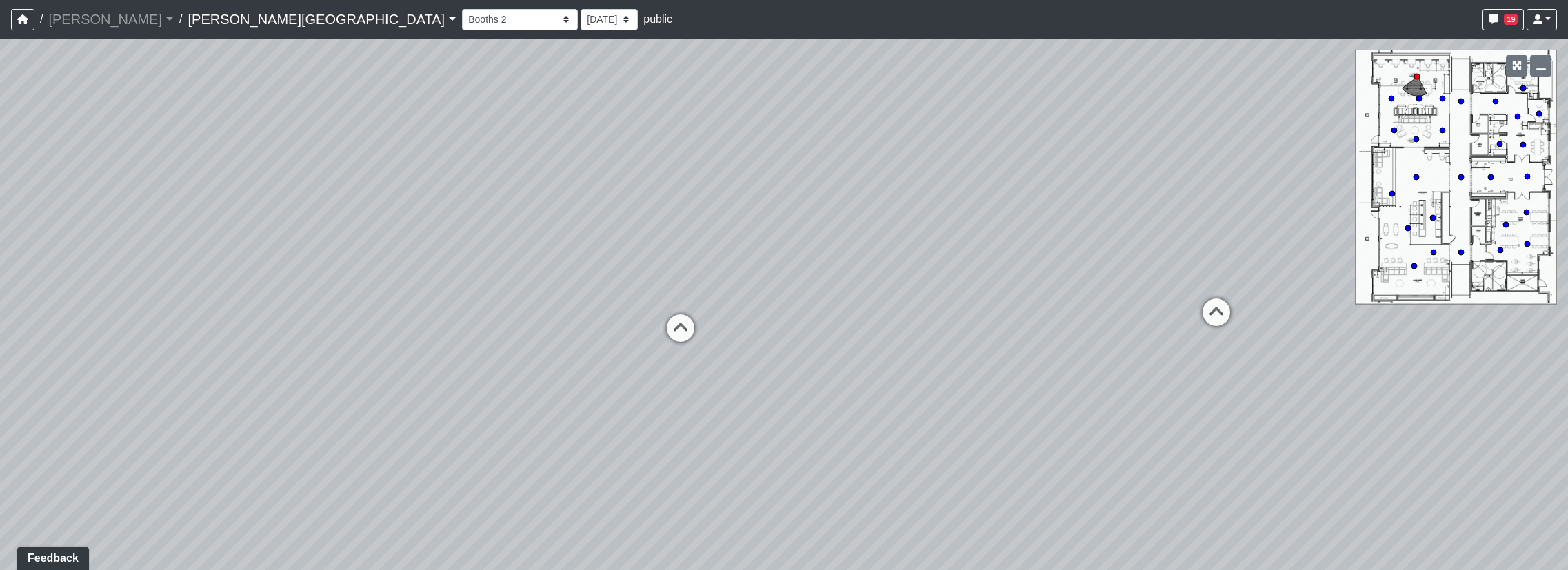
click at [956, 359] on div "Loading... Hallway - Hallway 2 Loading... Entry Loading... Clubroom - Entrance …" at bounding box center [784, 304] width 1568 height 531
drag, startPoint x: 706, startPoint y: 404, endPoint x: 1140, endPoint y: 351, distance: 437.2
click at [1140, 350] on div "Loading... Hallway - Hallway 2 Loading... Entry Loading... Clubroom - Entrance …" at bounding box center [784, 304] width 1568 height 531
click at [521, 282] on icon at bounding box center [517, 289] width 41 height 41
click at [947, 446] on icon at bounding box center [938, 457] width 41 height 41
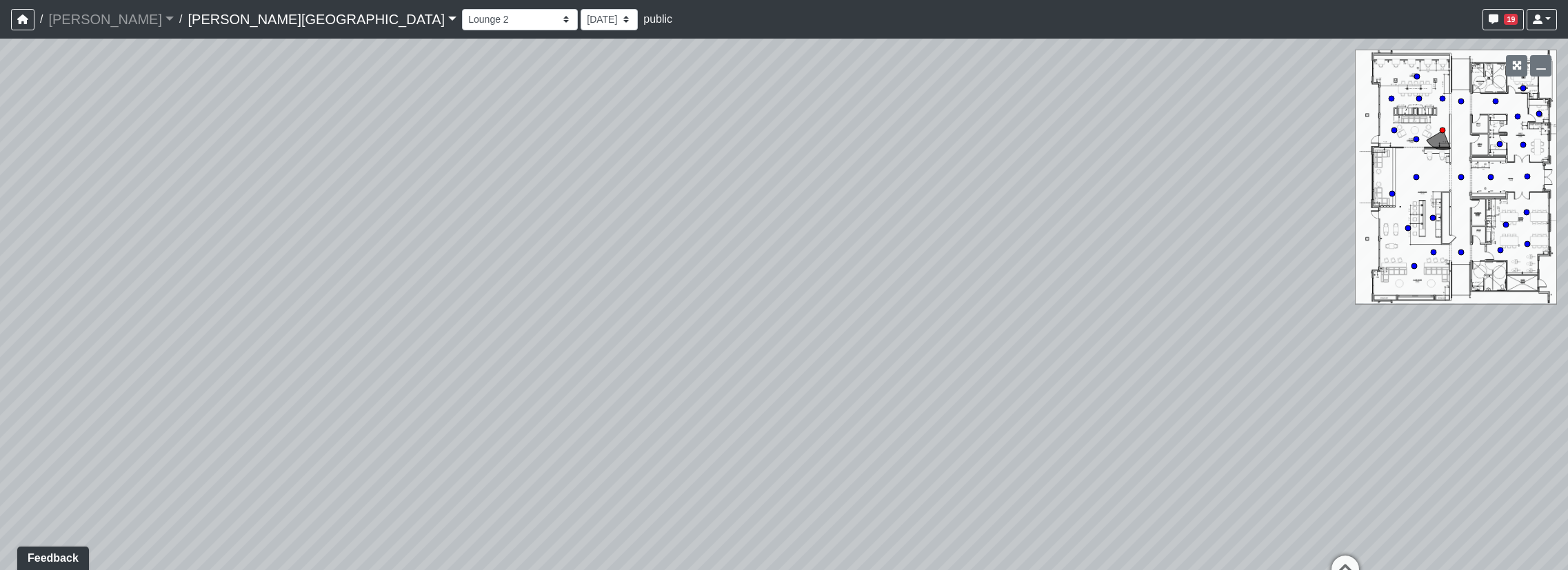
drag, startPoint x: 1335, startPoint y: 415, endPoint x: 611, endPoint y: 377, distance: 725.0
click at [611, 377] on div "Loading... Hallway - Hallway 2 Loading... Entry Loading... Clubroom - Entrance …" at bounding box center [784, 304] width 1568 height 531
click at [1095, 463] on icon at bounding box center [1088, 475] width 41 height 41
drag, startPoint x: 823, startPoint y: 383, endPoint x: 1078, endPoint y: 388, distance: 255.0
click at [1078, 388] on div "Loading... Hallway - Hallway 2 Loading... Entry Loading... Clubroom - Entrance …" at bounding box center [784, 304] width 1568 height 531
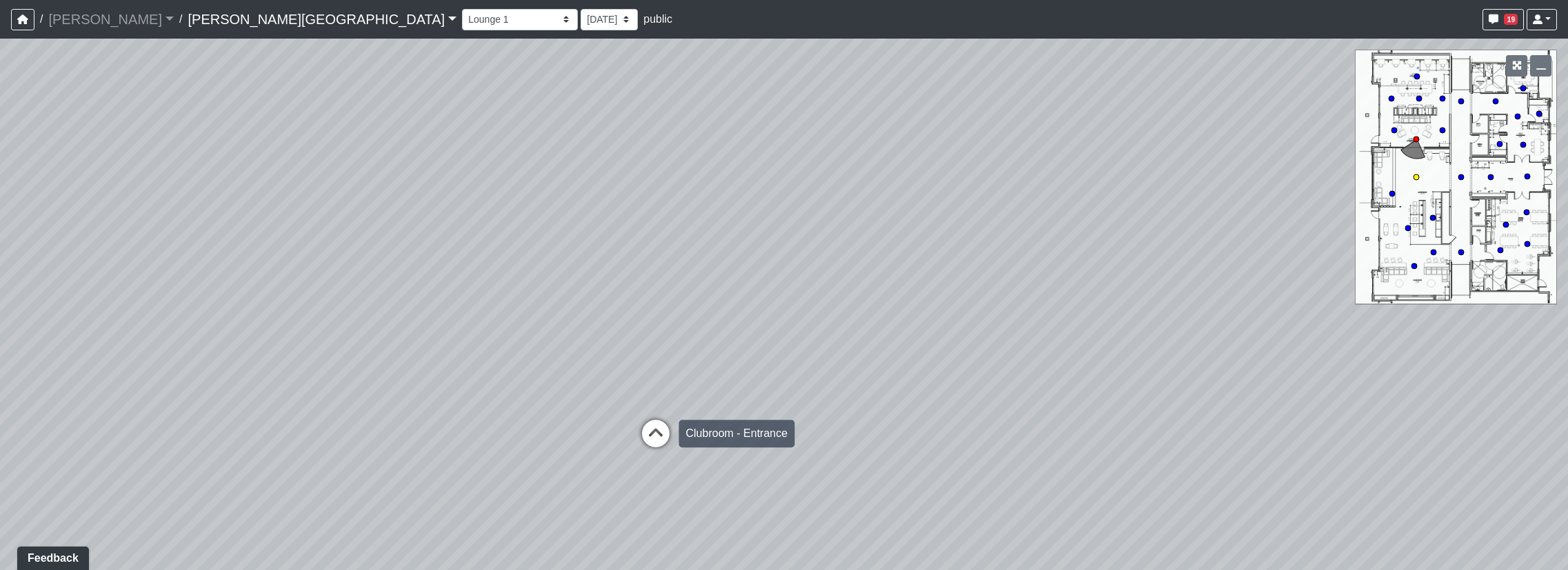
click at [640, 437] on icon at bounding box center [656, 440] width 41 height 41
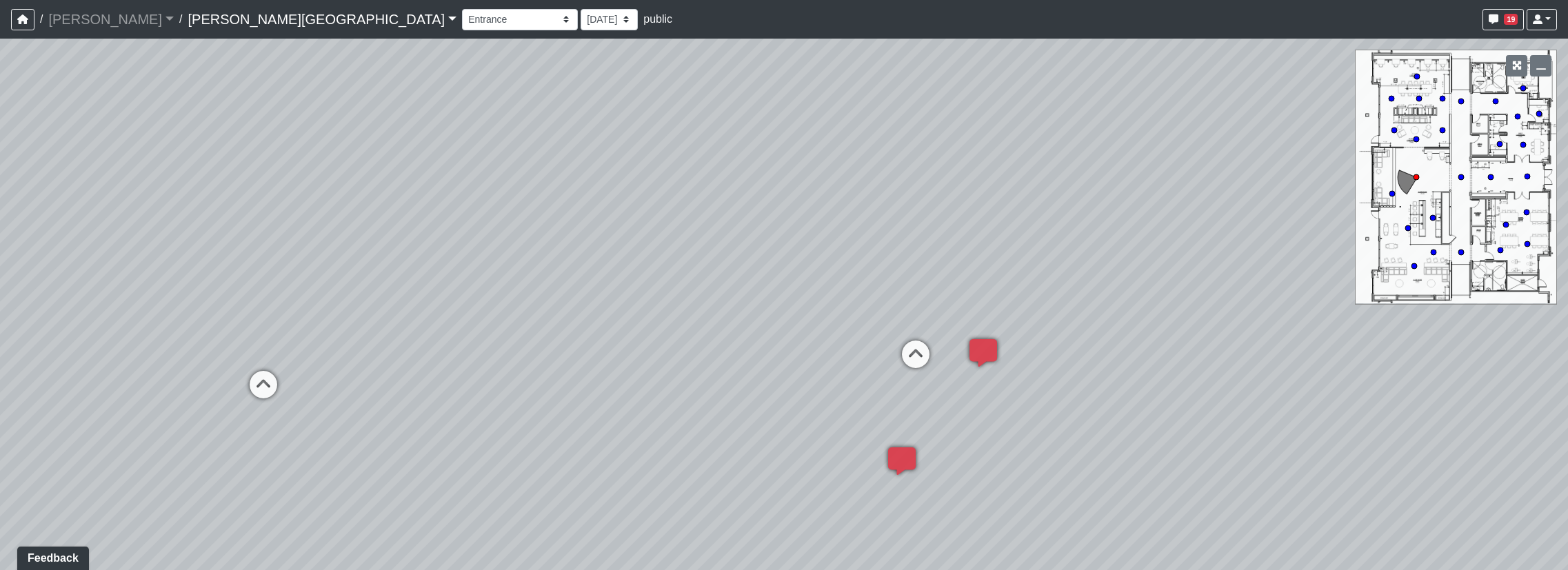
drag, startPoint x: 1366, startPoint y: 441, endPoint x: 612, endPoint y: 390, distance: 755.7
click at [554, 412] on div "Loading... Hallway - Hallway 2 Loading... Entry Loading... Clubroom - Entrance …" at bounding box center [784, 304] width 1568 height 531
drag, startPoint x: 1124, startPoint y: 216, endPoint x: 743, endPoint y: 345, distance: 402.2
click at [743, 346] on div "Loading... Hallway - Hallway 2 Loading... Entry Loading... Clubroom - Entrance …" at bounding box center [784, 304] width 1568 height 531
drag, startPoint x: 712, startPoint y: 329, endPoint x: 1305, endPoint y: 326, distance: 593.0
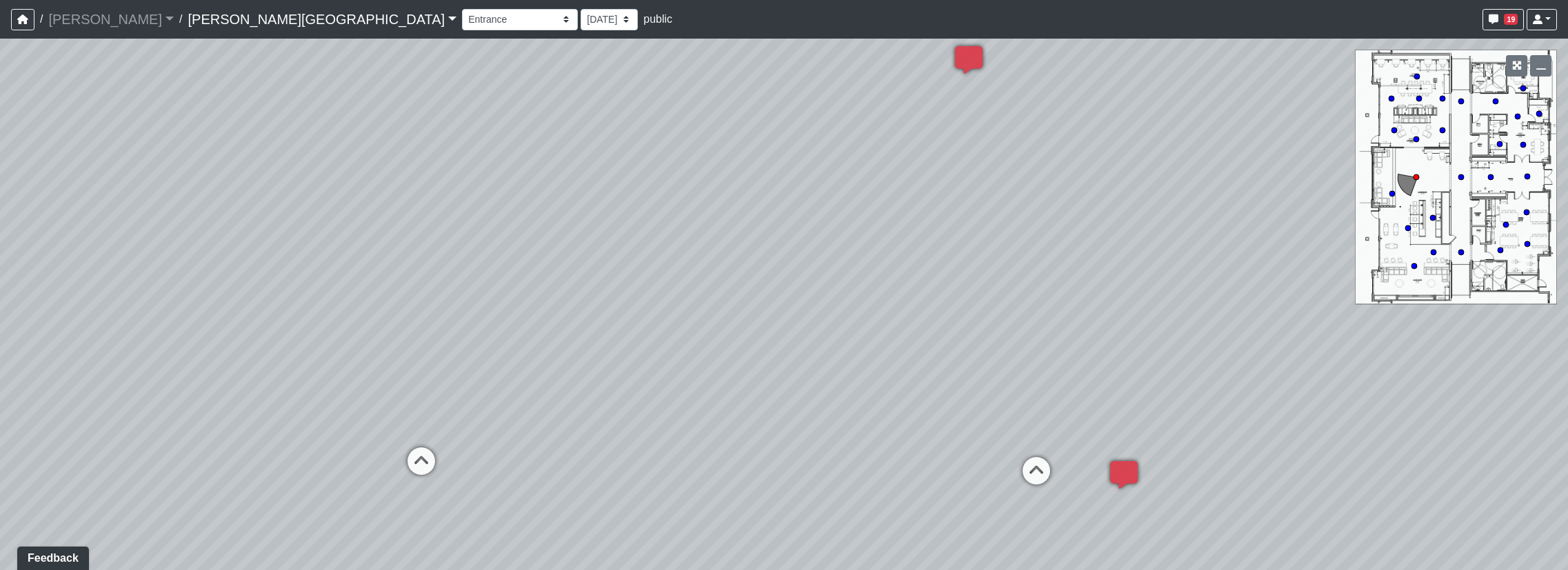
click at [1305, 326] on div "Loading... Hallway - Hallway 2 Loading... Entry Loading... Clubroom - Entrance …" at bounding box center [784, 304] width 1568 height 531
drag, startPoint x: 709, startPoint y: 336, endPoint x: 1025, endPoint y: 294, distance: 318.8
click at [1025, 294] on div "Loading... Hallway - Hallway 2 Loading... Entry Loading... Clubroom - Entrance …" at bounding box center [784, 304] width 1568 height 531
drag, startPoint x: 672, startPoint y: 351, endPoint x: 1220, endPoint y: 295, distance: 550.9
click at [1220, 295] on div "Loading... Hallway - Hallway 2 Loading... Entry Loading... Clubroom - Entrance …" at bounding box center [784, 304] width 1568 height 531
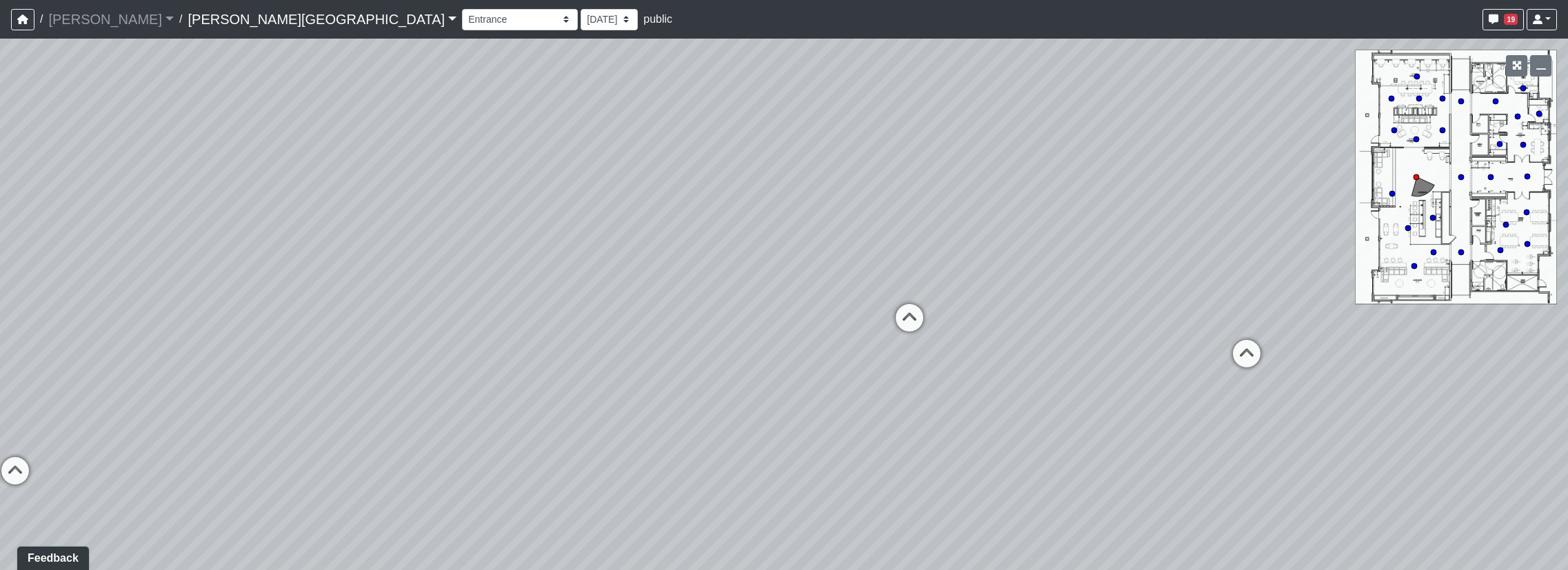
drag, startPoint x: 1021, startPoint y: 537, endPoint x: 1282, endPoint y: 496, distance: 264.2
click at [1282, 496] on div "Loading... Hallway - Hallway 2 Loading... Entry Loading... Clubroom - Entrance …" at bounding box center [784, 304] width 1568 height 531
drag, startPoint x: 786, startPoint y: 517, endPoint x: 1353, endPoint y: 529, distance: 567.1
click at [1353, 529] on div "Loading... Hallway - Hallway 2 Loading... Entry Loading... Clubroom - Entrance …" at bounding box center [784, 304] width 1568 height 531
drag, startPoint x: 541, startPoint y: 329, endPoint x: 931, endPoint y: 374, distance: 392.6
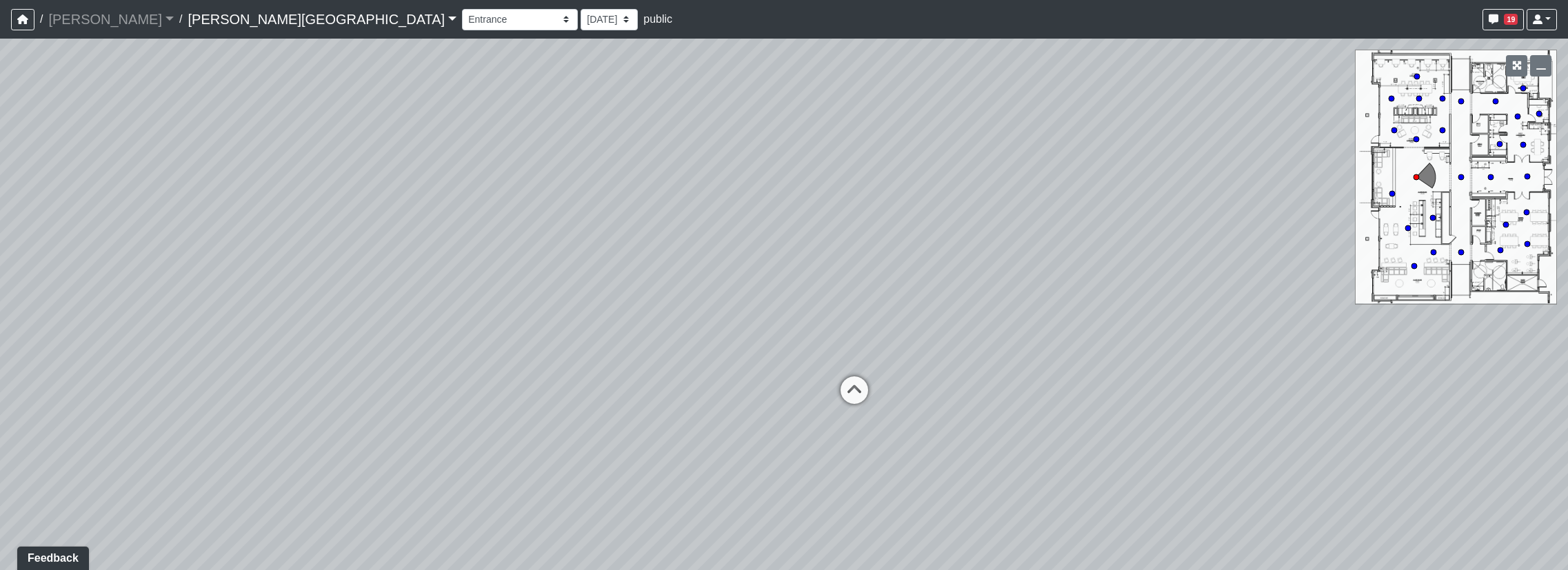
click at [931, 374] on div "Loading... Hallway - Hallway 2 Loading... Entry Loading... Clubroom - Entrance …" at bounding box center [784, 304] width 1568 height 531
click at [871, 395] on icon at bounding box center [855, 397] width 41 height 41
select select "fhSDUKkkJCf45yZWF6wqxq"
drag, startPoint x: 928, startPoint y: 392, endPoint x: 422, endPoint y: 420, distance: 506.8
click at [422, 420] on div "Loading... Hallway - Hallway 2 Loading... Entry Loading... Clubroom - Entrance …" at bounding box center [784, 304] width 1568 height 531
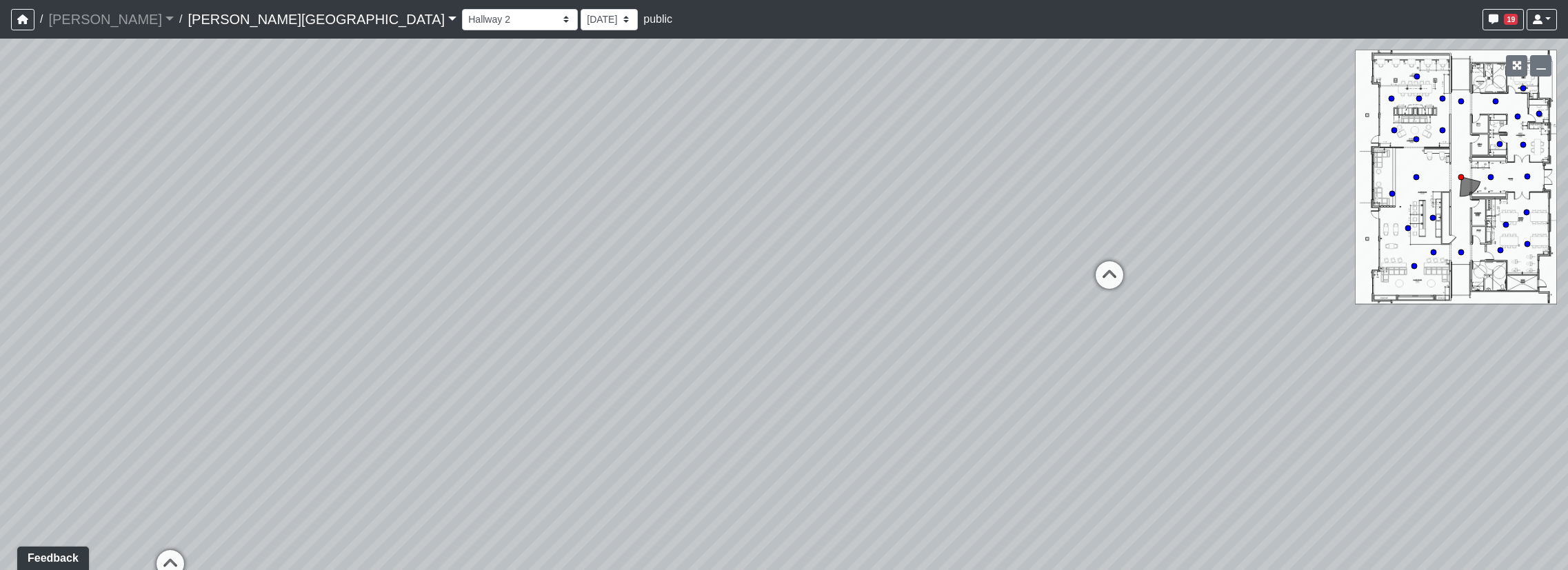
drag, startPoint x: 1197, startPoint y: 333, endPoint x: 301, endPoint y: 309, distance: 896.3
click at [301, 309] on div "Loading... Hallway - Hallway 2 Loading... Entry Loading... Clubroom - Entrance …" at bounding box center [784, 304] width 1568 height 531
drag, startPoint x: 1182, startPoint y: 355, endPoint x: 303, endPoint y: 350, distance: 879.0
click at [303, 350] on div "Loading... Hallway - Hallway 2 Loading... Entry Loading... Clubroom - Entrance …" at bounding box center [784, 304] width 1568 height 531
